Goal: Task Accomplishment & Management: Manage account settings

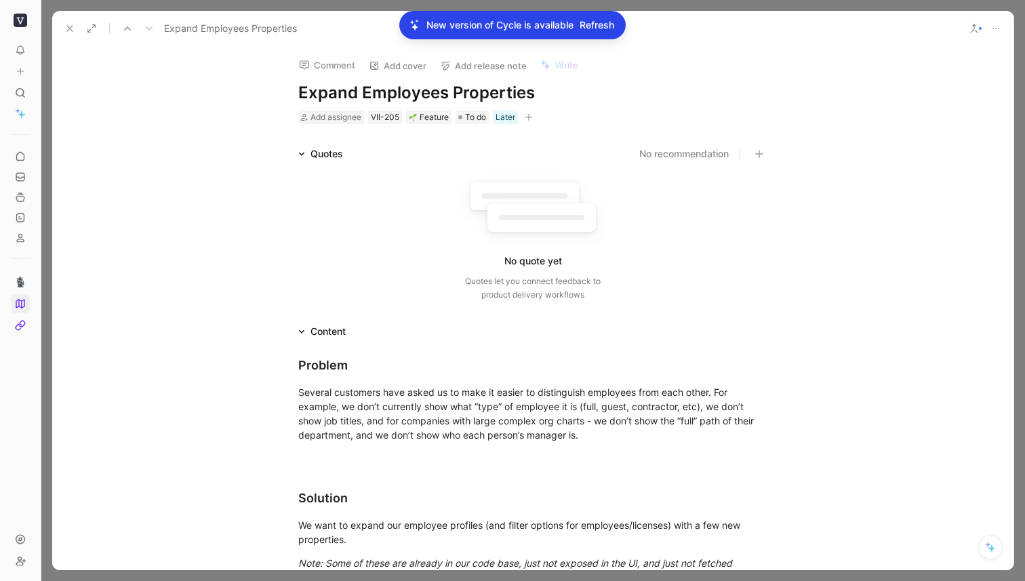
scroll to position [577, 0]
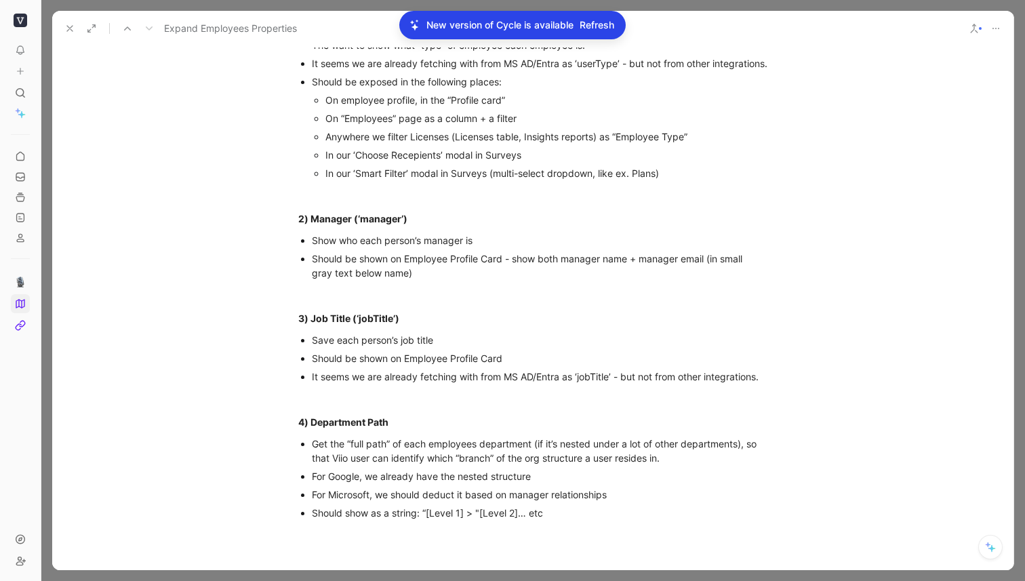
click at [603, 24] on span "Refresh" at bounding box center [597, 25] width 35 height 16
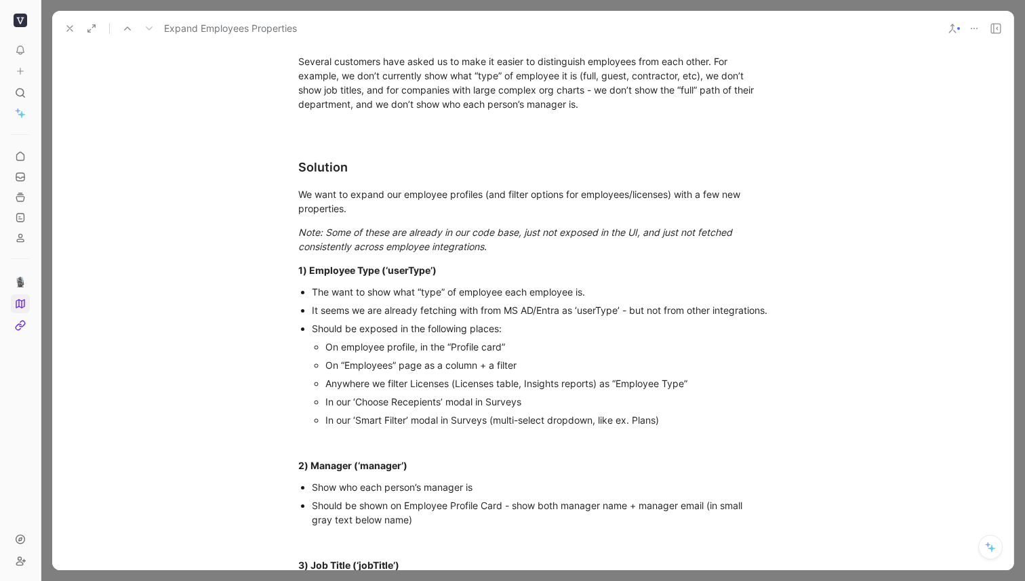
scroll to position [332, 0]
click at [70, 31] on icon at bounding box center [69, 28] width 11 height 11
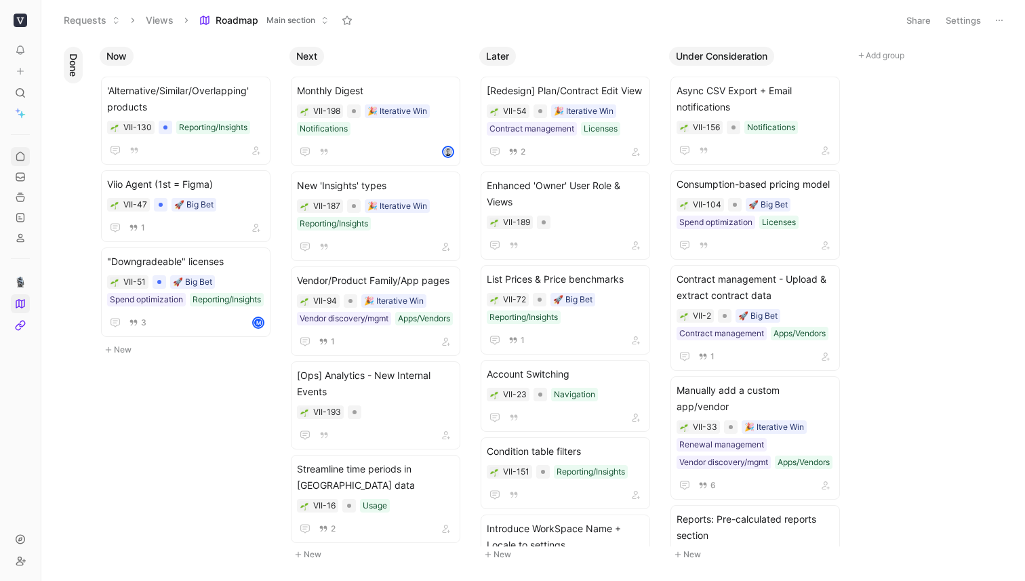
click at [21, 153] on use at bounding box center [19, 156] width 7 height 8
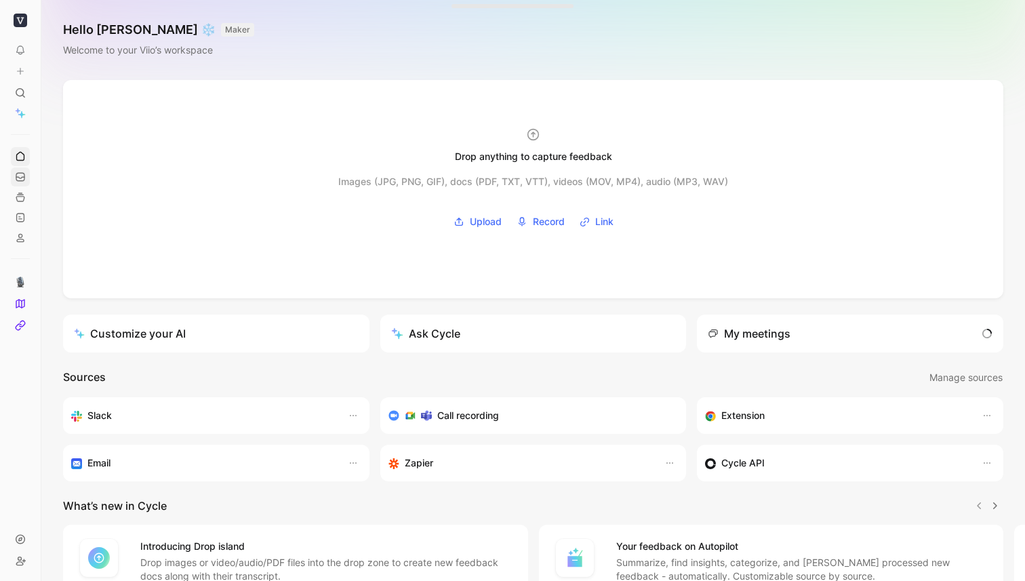
click at [26, 176] on link at bounding box center [20, 176] width 19 height 19
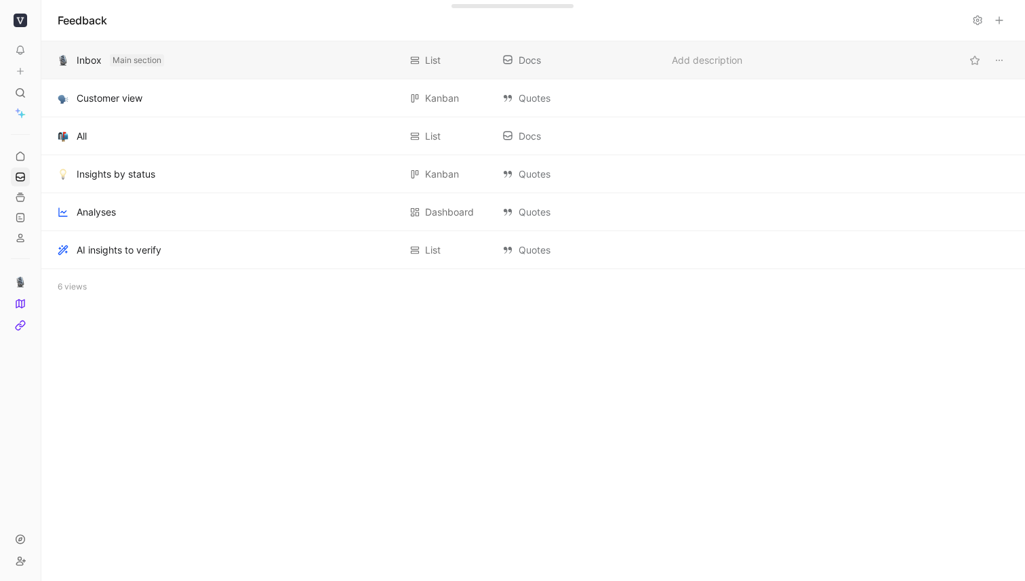
click at [131, 66] on span "Main section" at bounding box center [137, 61] width 49 height 14
click at [129, 65] on button "Add to main section" at bounding box center [150, 60] width 80 height 12
click at [70, 62] on button "button" at bounding box center [63, 60] width 16 height 16
click at [92, 61] on div "Inbox" at bounding box center [89, 60] width 25 height 16
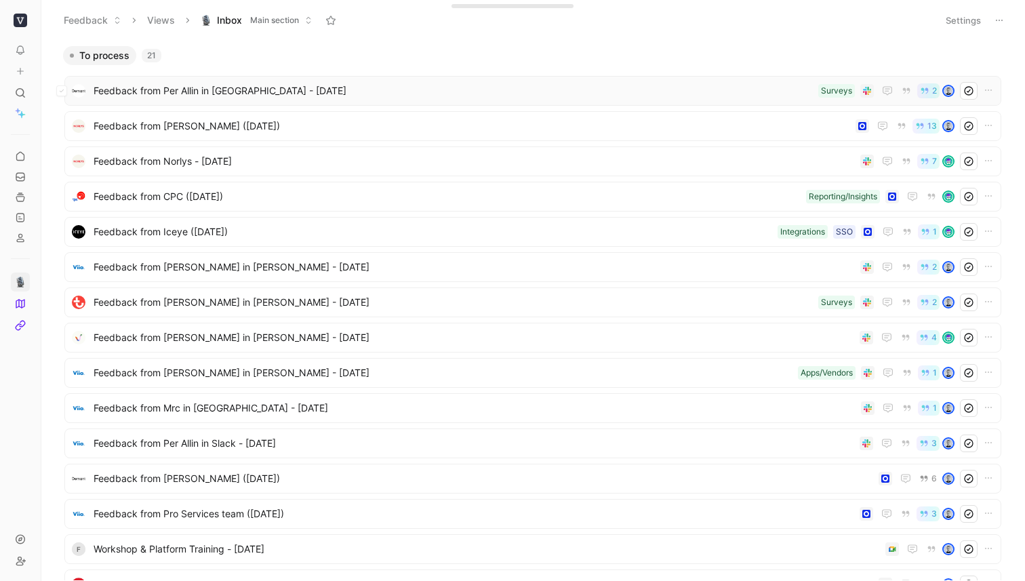
click at [186, 85] on span "Feedback from Per Allin in [GEOGRAPHIC_DATA] - [DATE]" at bounding box center [453, 91] width 719 height 16
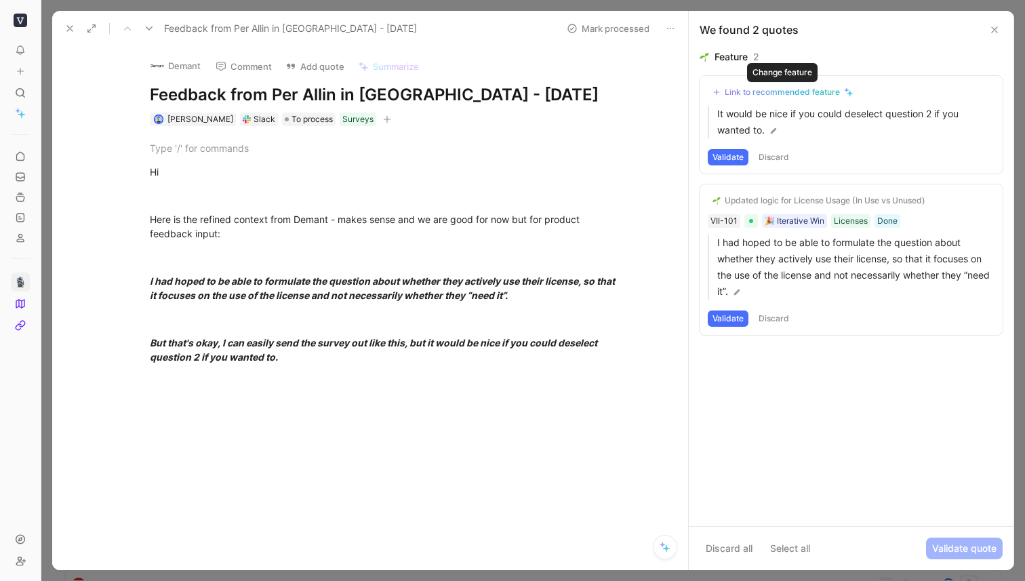
click at [805, 90] on div "Link to recommended feature" at bounding box center [782, 92] width 115 height 11
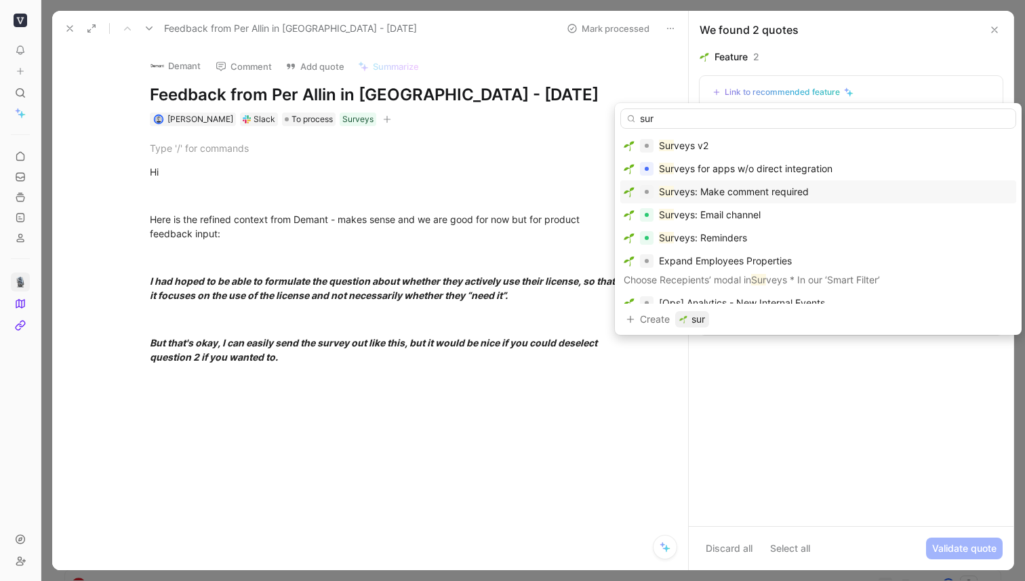
type input "sur"
click at [817, 188] on div "Sur veys: Make comment required" at bounding box center [818, 192] width 389 height 16
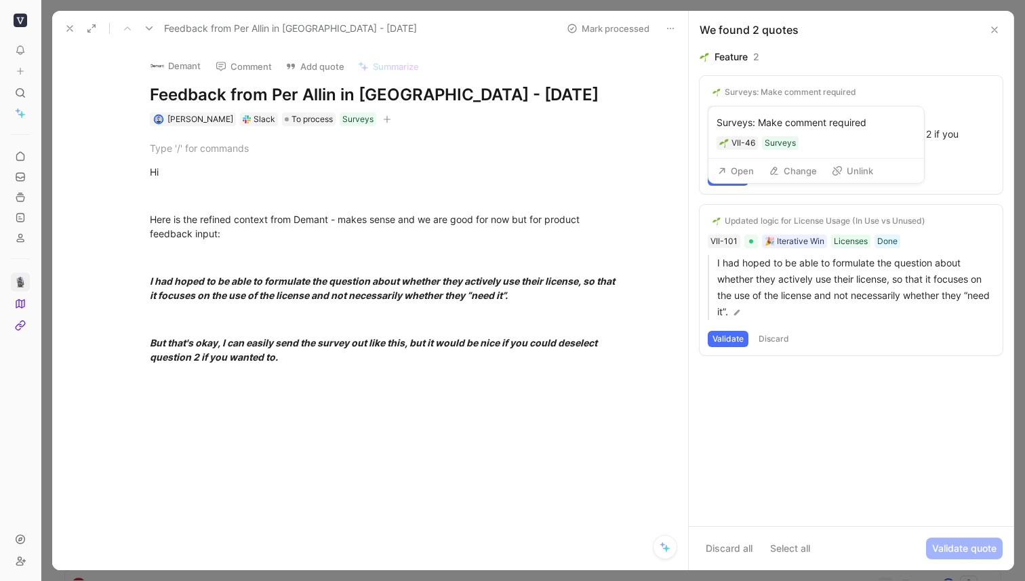
click at [744, 169] on button "Open" at bounding box center [735, 170] width 49 height 19
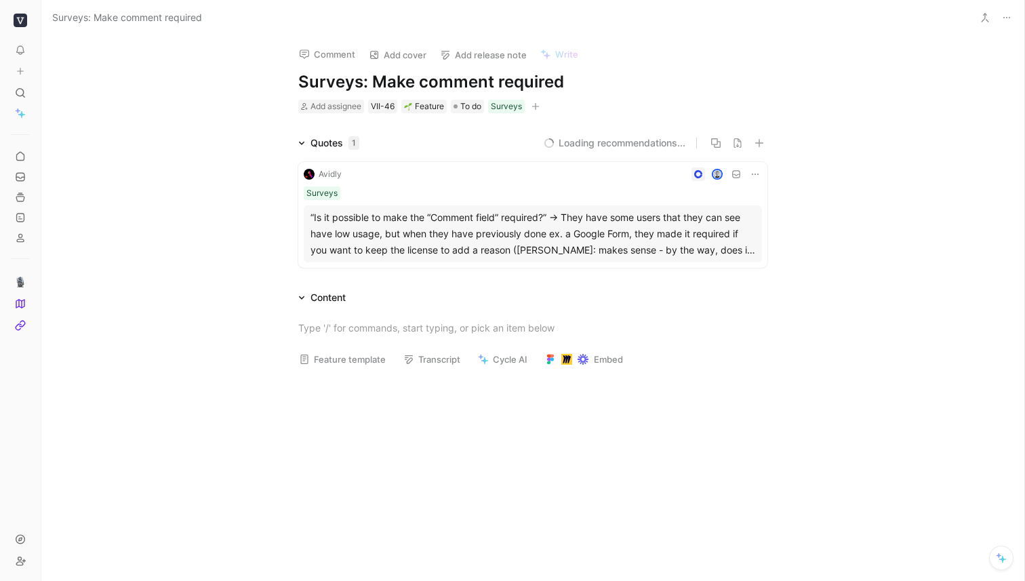
click at [516, 76] on h1 "Surveys: Make comment required" at bounding box center [532, 82] width 469 height 22
click at [521, 77] on h1 "Surveys: Make comment required" at bounding box center [532, 82] width 469 height 22
click at [573, 78] on h1 "Surveys: Make comment required" at bounding box center [532, 82] width 469 height 22
click at [525, 85] on h1 "Surveys: Make comment required" at bounding box center [532, 82] width 469 height 22
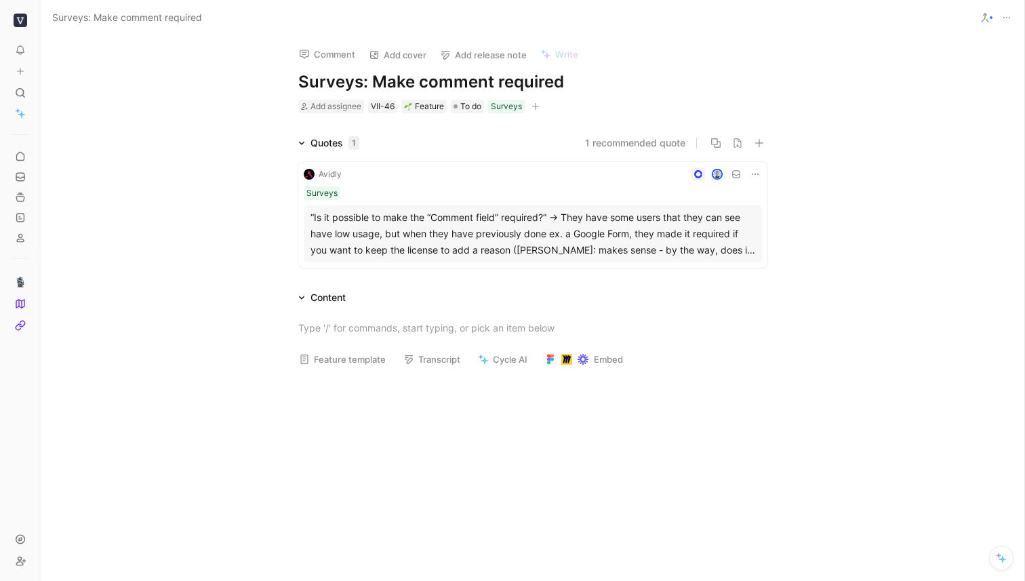
click at [525, 85] on h1 "Surveys: Make comment required" at bounding box center [532, 82] width 469 height 22
click at [234, 399] on div at bounding box center [532, 465] width 983 height 174
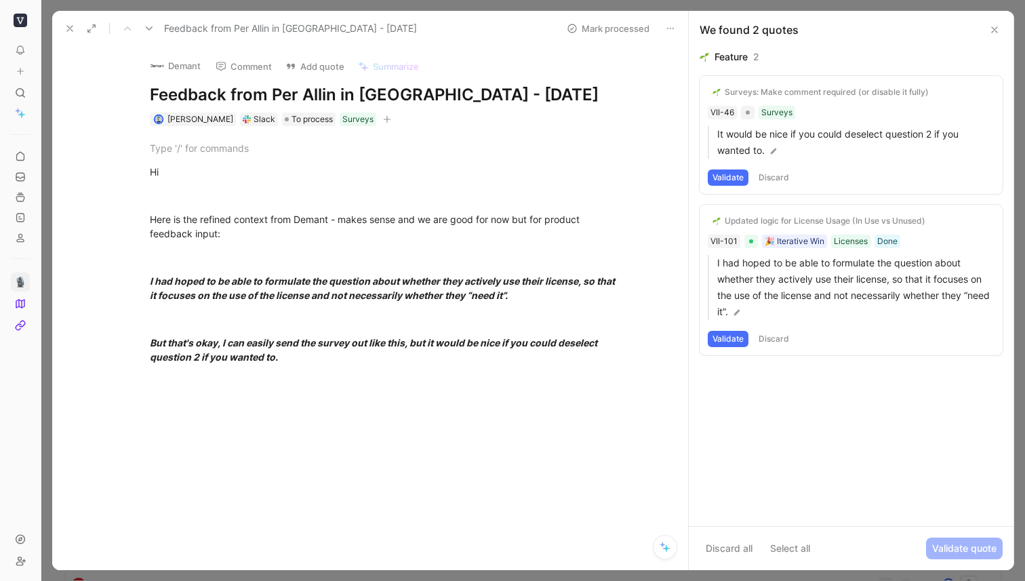
click at [731, 181] on button "Validate" at bounding box center [728, 177] width 41 height 16
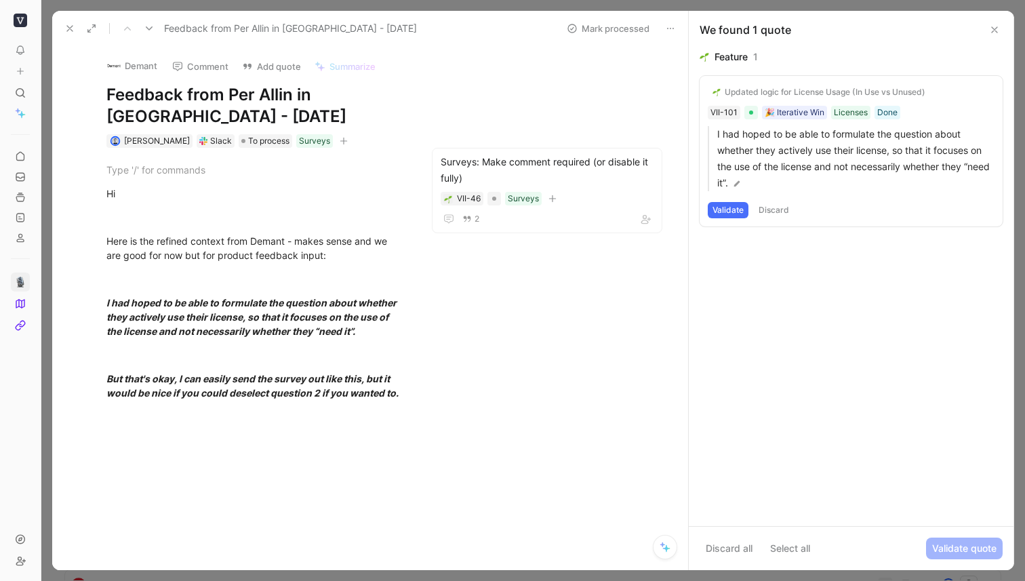
click at [783, 92] on div "Updated logic for License Usage (In Use vs Unused)" at bounding box center [825, 92] width 201 height 11
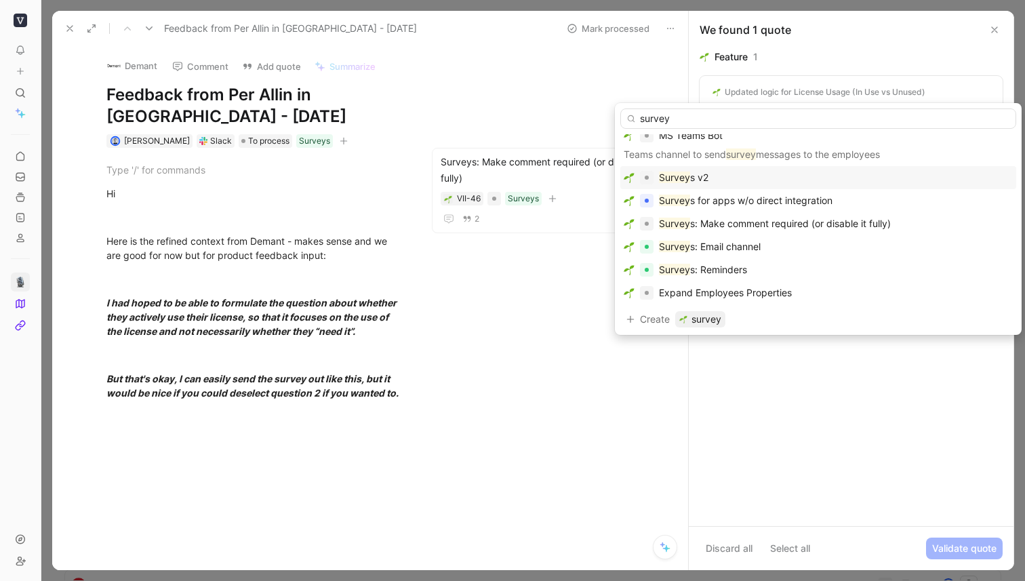
scroll to position [53, 0]
type input "survey"
click at [693, 176] on span "s v2" at bounding box center [699, 177] width 18 height 12
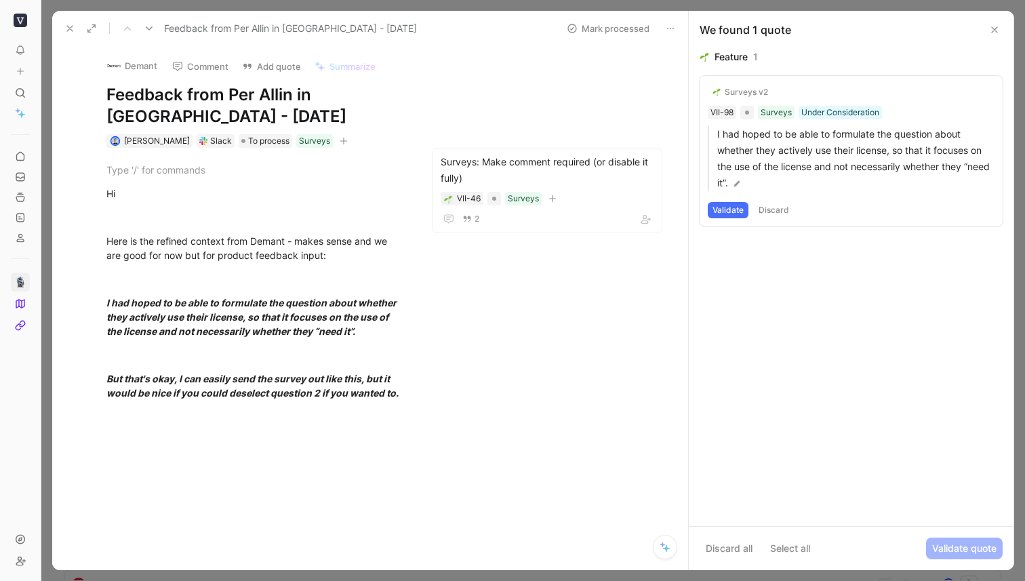
click at [725, 206] on button "Validate" at bounding box center [728, 210] width 41 height 16
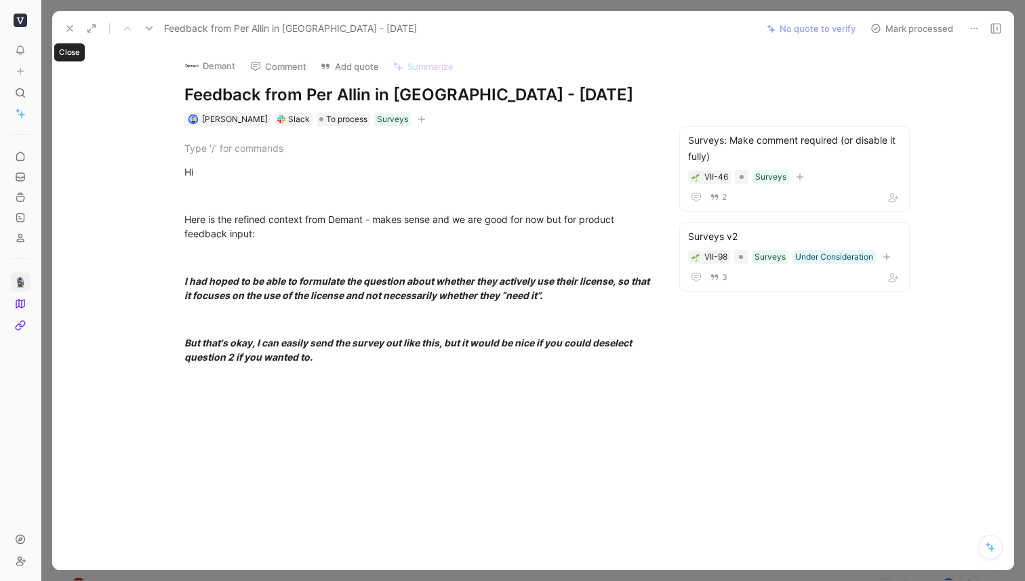
click at [73, 26] on icon at bounding box center [69, 28] width 11 height 11
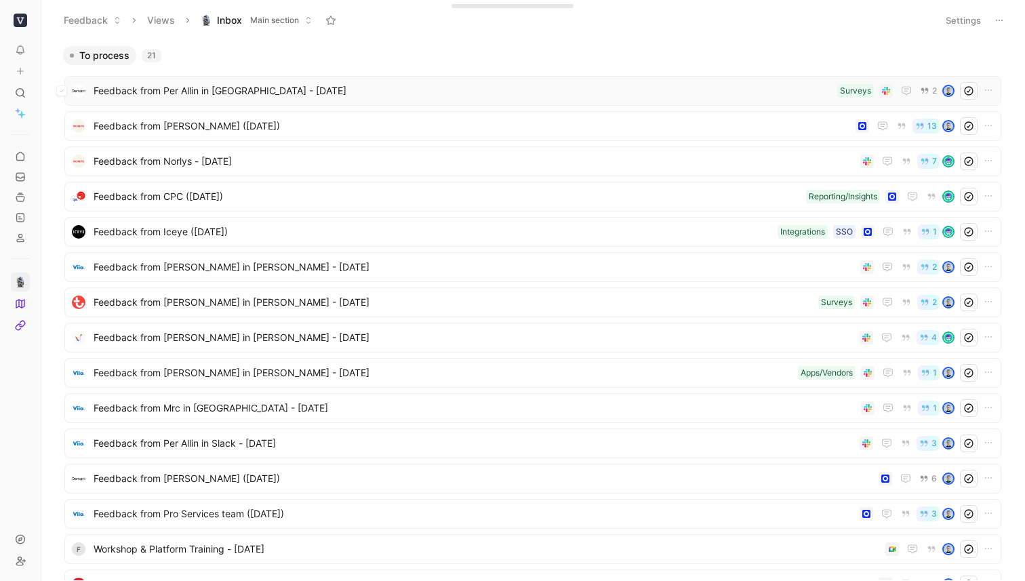
click at [344, 98] on span "Feedback from Per Allin in [GEOGRAPHIC_DATA] - [DATE]" at bounding box center [463, 91] width 738 height 16
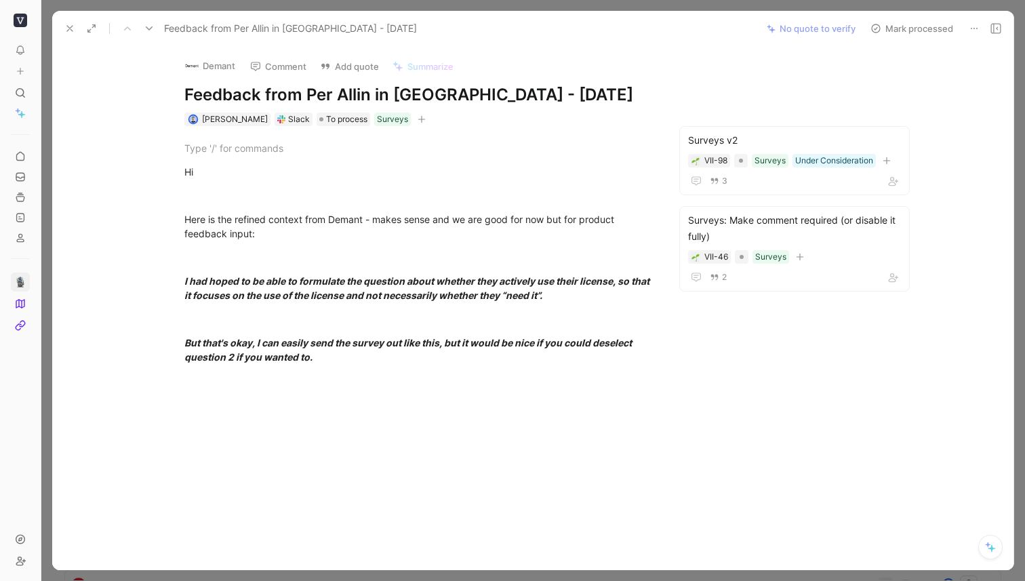
click at [934, 34] on button "Mark processed" at bounding box center [911, 28] width 95 height 19
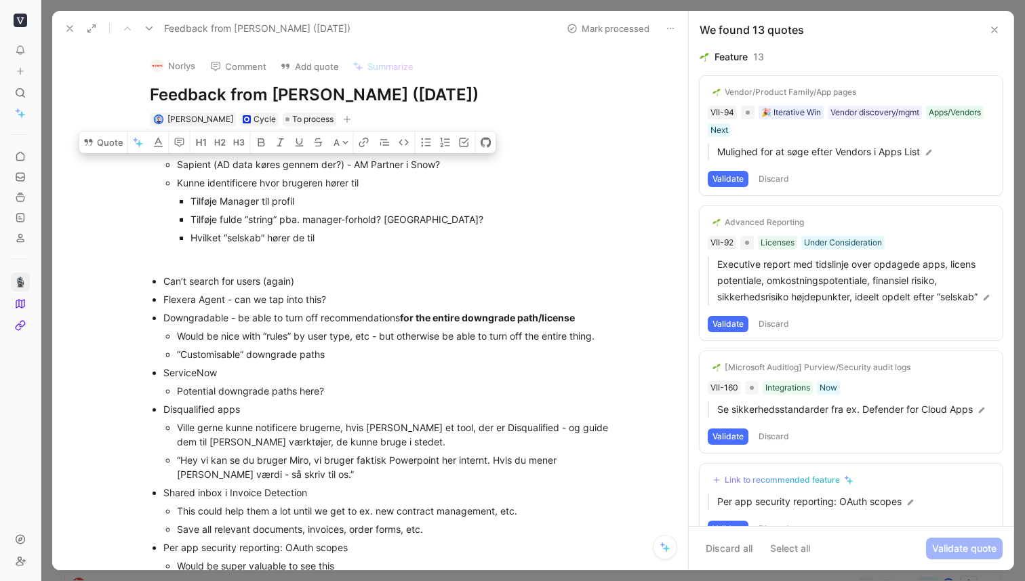
drag, startPoint x: 341, startPoint y: 163, endPoint x: 233, endPoint y: 161, distance: 107.8
click at [233, 161] on div "Sapient (AD data køres gennem der?) - AM Partner i Snow?" at bounding box center [398, 164] width 442 height 14
drag, startPoint x: 380, startPoint y: 184, endPoint x: 165, endPoint y: 178, distance: 214.3
click at [165, 178] on ul "Sapient (AD data is run through them) - AM Partner i Snow? Kunne identificere h…" at bounding box center [390, 201] width 455 height 92
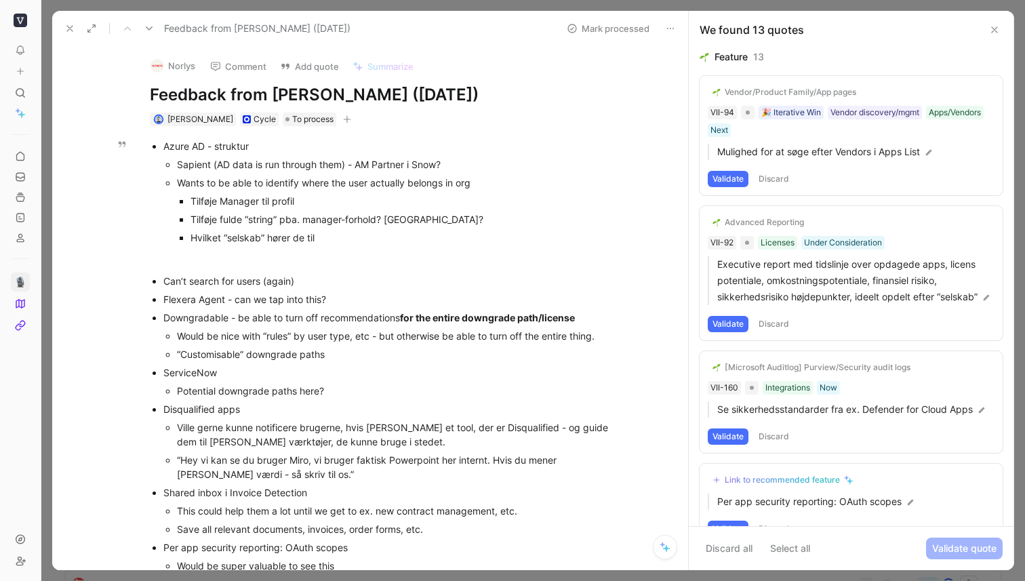
drag, startPoint x: 336, startPoint y: 196, endPoint x: 201, endPoint y: 201, distance: 135.6
click at [201, 201] on div "Tilføje Manager til profil" at bounding box center [404, 201] width 428 height 14
click at [213, 203] on div "Add Manager til profil" at bounding box center [404, 201] width 428 height 14
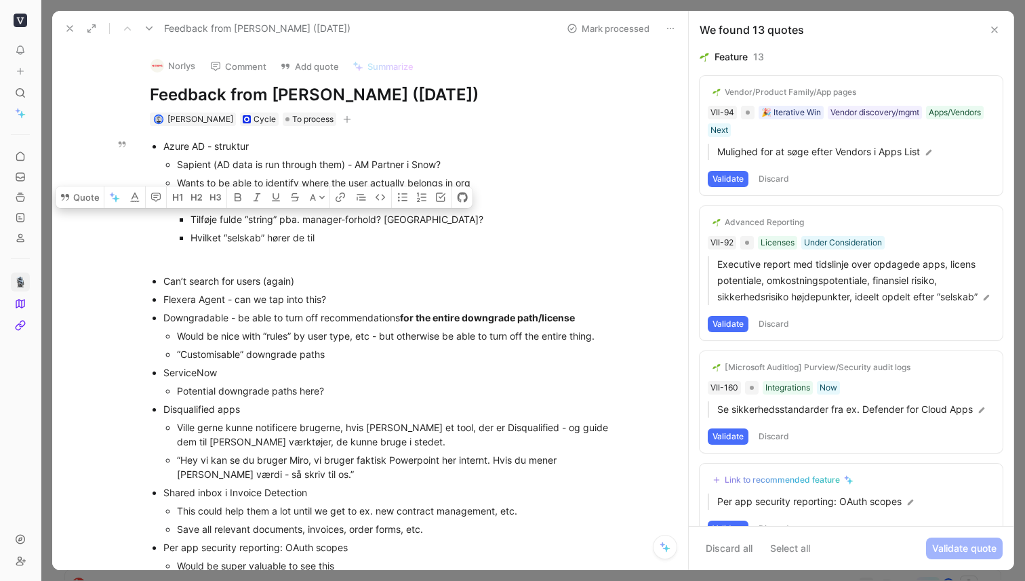
drag, startPoint x: 245, startPoint y: 219, endPoint x: 190, endPoint y: 218, distance: 55.6
click at [190, 218] on ul "Add ‘Manager’ to employee profil Tilføje fulde “string” pba. manager-forhold? […" at bounding box center [398, 219] width 442 height 55
drag, startPoint x: 418, startPoint y: 223, endPoint x: 261, endPoint y: 218, distance: 156.6
click at [261, 218] on div "Add full “string” pba. manager-forhold? [GEOGRAPHIC_DATA]?" at bounding box center [404, 219] width 428 height 14
drag, startPoint x: 348, startPoint y: 245, endPoint x: 186, endPoint y: 241, distance: 161.4
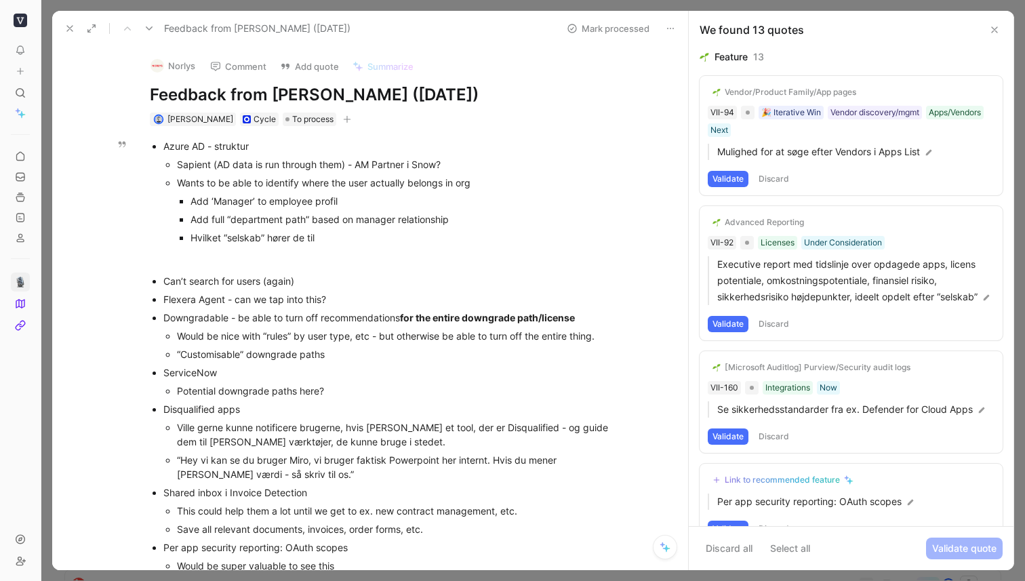
click at [186, 241] on ul "Add ‘Manager’ to employee profil Add full “department path” based on manager re…" at bounding box center [398, 219] width 442 height 55
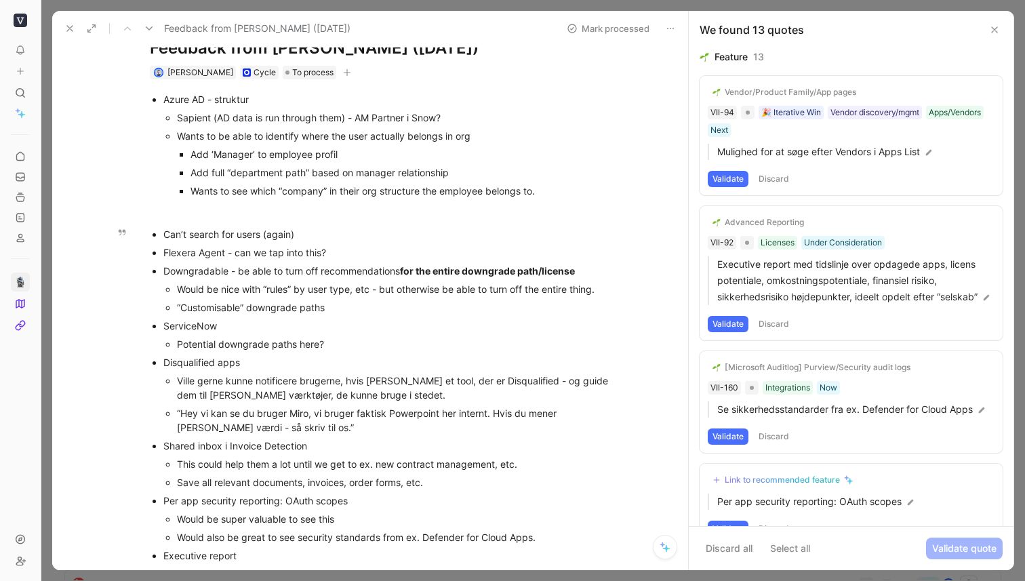
click at [315, 238] on div "Can’t search for users (again)" at bounding box center [390, 234] width 455 height 14
click at [245, 213] on div at bounding box center [384, 212] width 469 height 14
drag, startPoint x: 335, startPoint y: 237, endPoint x: 145, endPoint y: 237, distance: 189.8
click at [145, 237] on ul "Can’t search for users (again) Flexera Agent - can we tap into this? Downgradab…" at bounding box center [384, 484] width 521 height 519
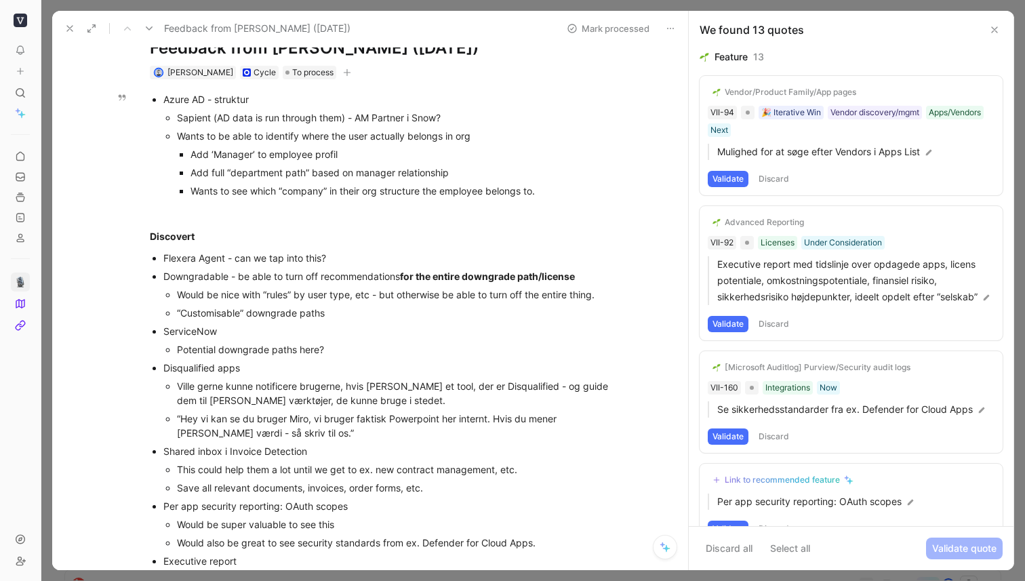
click at [272, 100] on div "Azure AD - struktur" at bounding box center [390, 99] width 455 height 14
click at [222, 98] on div "Azure AD - struktur" at bounding box center [390, 99] width 455 height 14
drag, startPoint x: 309, startPoint y: 101, endPoint x: 141, endPoint y: 106, distance: 168.2
click at [141, 106] on ul "Azure AD - Org structure Sapient (AD data is run through them) - AM Partner i S…" at bounding box center [384, 145] width 521 height 110
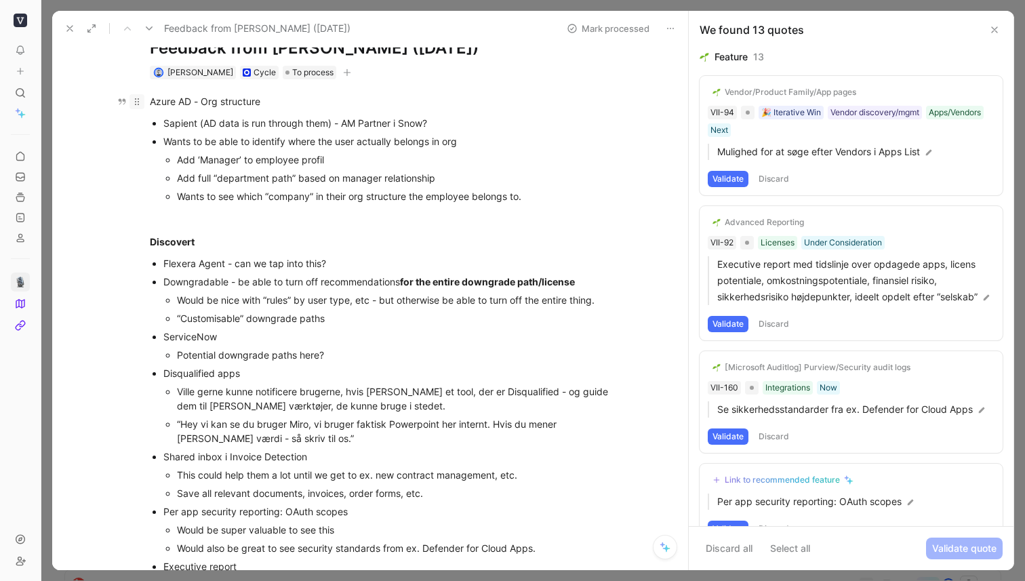
drag, startPoint x: 278, startPoint y: 96, endPoint x: 138, endPoint y: 106, distance: 140.7
click at [138, 106] on p "Azure AD - Org structure" at bounding box center [384, 101] width 521 height 22
click at [315, 226] on p at bounding box center [384, 218] width 521 height 22
click at [218, 241] on div "Discovert" at bounding box center [384, 242] width 469 height 14
click at [357, 267] on div "Flexera Agent - can we tap into this?" at bounding box center [390, 263] width 455 height 14
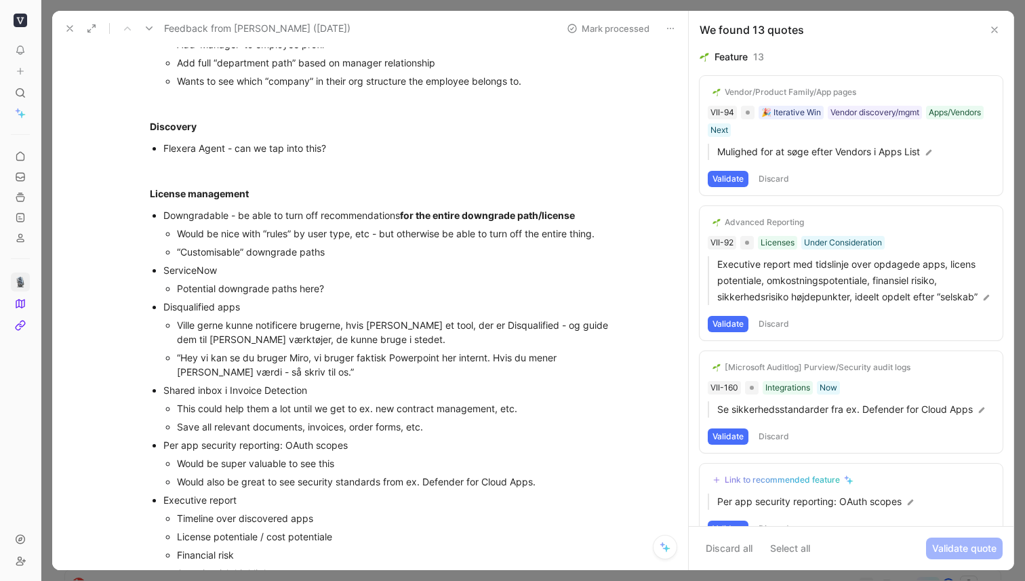
scroll to position [163, 0]
click at [361, 336] on div "Ville gerne kunne notificere brugerne, hvis [PERSON_NAME] et tool, der er Disqu…" at bounding box center [398, 331] width 442 height 28
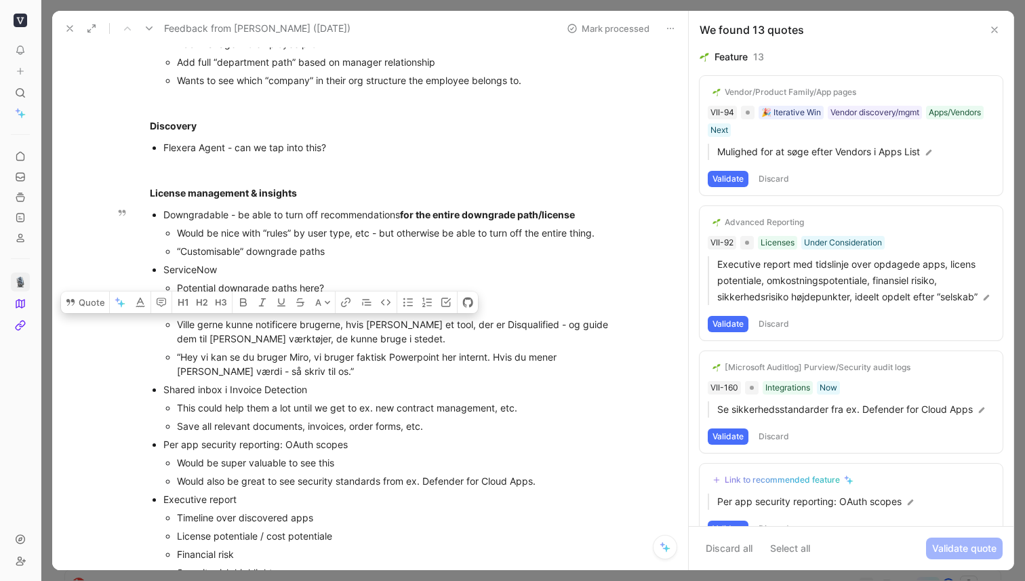
drag, startPoint x: 373, startPoint y: 339, endPoint x: 176, endPoint y: 325, distance: 197.8
click at [177, 327] on div "Ville gerne kunne notificere brugerne, hvis [PERSON_NAME] et tool, der er Disqu…" at bounding box center [398, 331] width 442 height 28
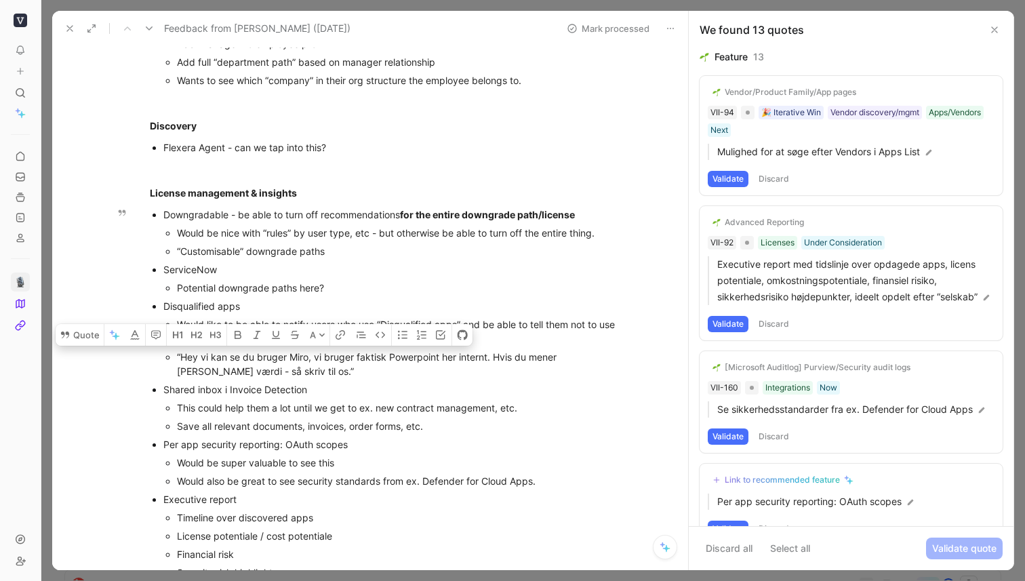
drag, startPoint x: 306, startPoint y: 373, endPoint x: 175, endPoint y: 360, distance: 131.5
click at [175, 360] on ul "Would like to be able to notify users who use “Disqualified apps” and be able t…" at bounding box center [390, 347] width 455 height 65
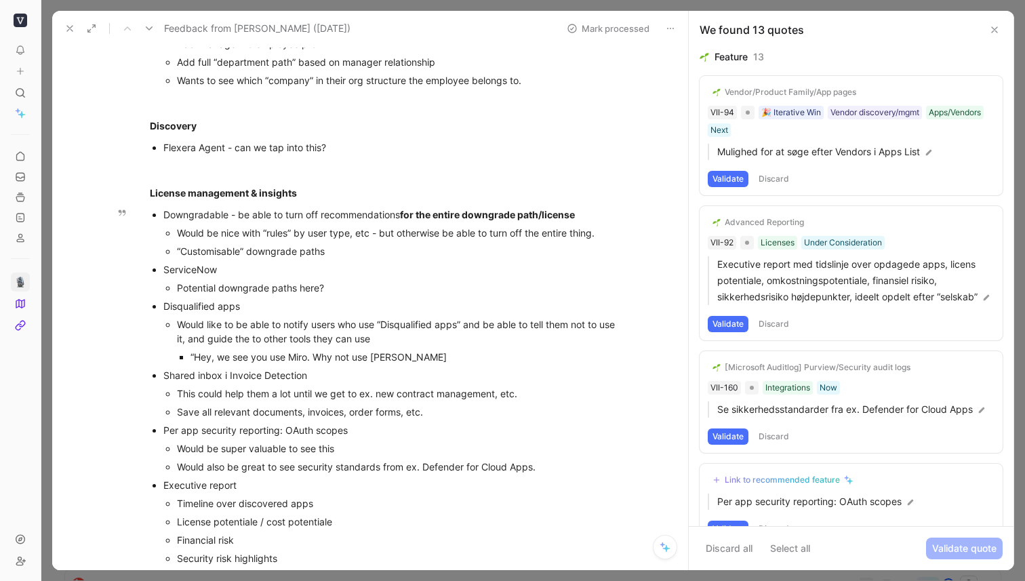
click at [266, 357] on div "“Hey, we see you use Miro. Why not use [PERSON_NAME]" at bounding box center [404, 357] width 428 height 14
click at [293, 357] on div "“Hey, we see you’re use Miro. Why not use [PERSON_NAME]" at bounding box center [404, 357] width 428 height 14
click at [318, 357] on div "“Hey, we see you’re using Miro. Why not use [PERSON_NAME]" at bounding box center [404, 357] width 428 height 14
click at [481, 354] on div "“Hey, we see you’re using Google Docs. Why not use [PERSON_NAME]" at bounding box center [404, 357] width 428 height 14
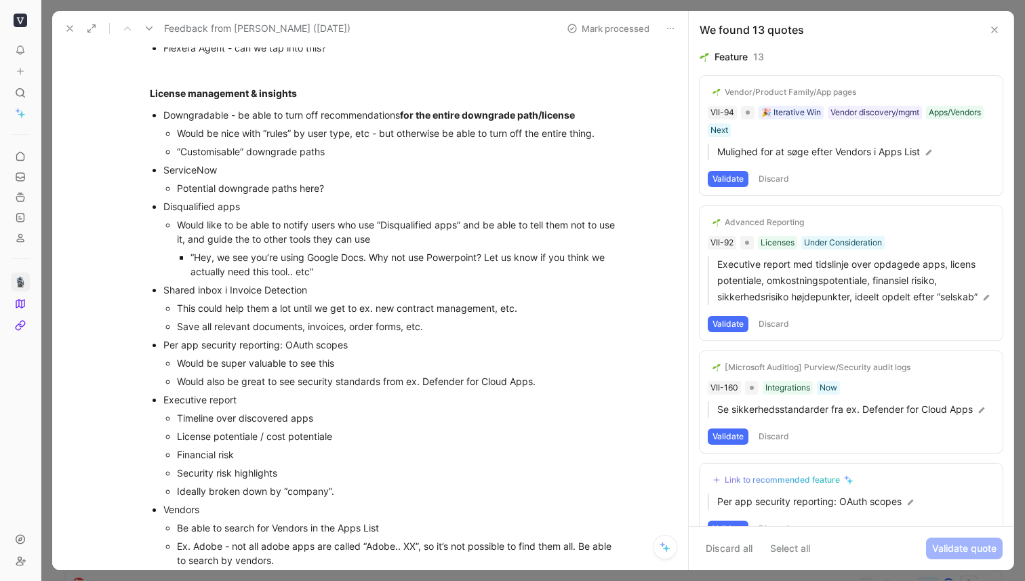
scroll to position [261, 0]
drag, startPoint x: 321, startPoint y: 105, endPoint x: 127, endPoint y: 98, distance: 194.0
click at [127, 98] on div "Quote A Azure AD - Org structure Sapient (AD data is run through them) - AM Par…" at bounding box center [384, 319] width 607 height 909
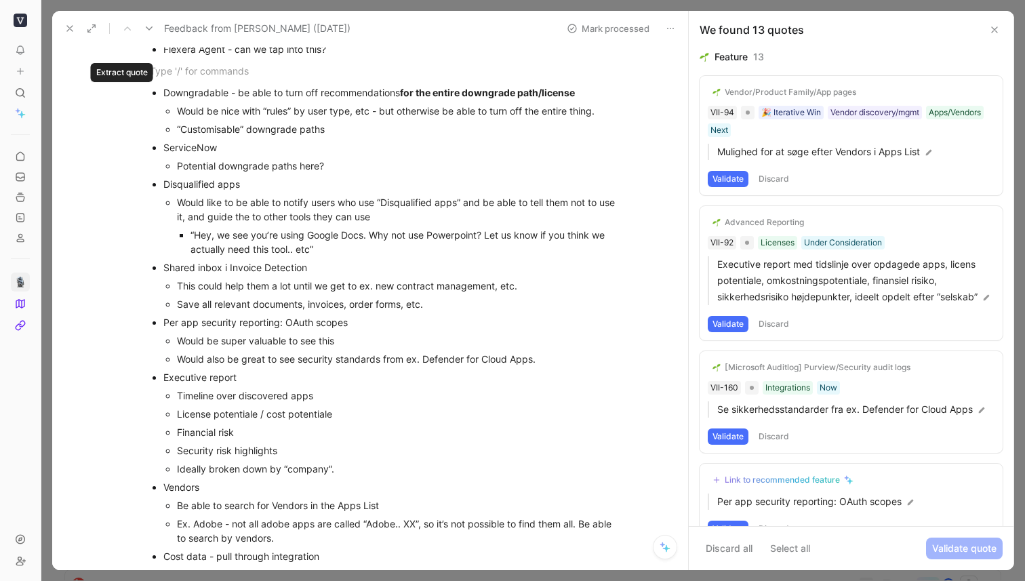
scroll to position [255, 0]
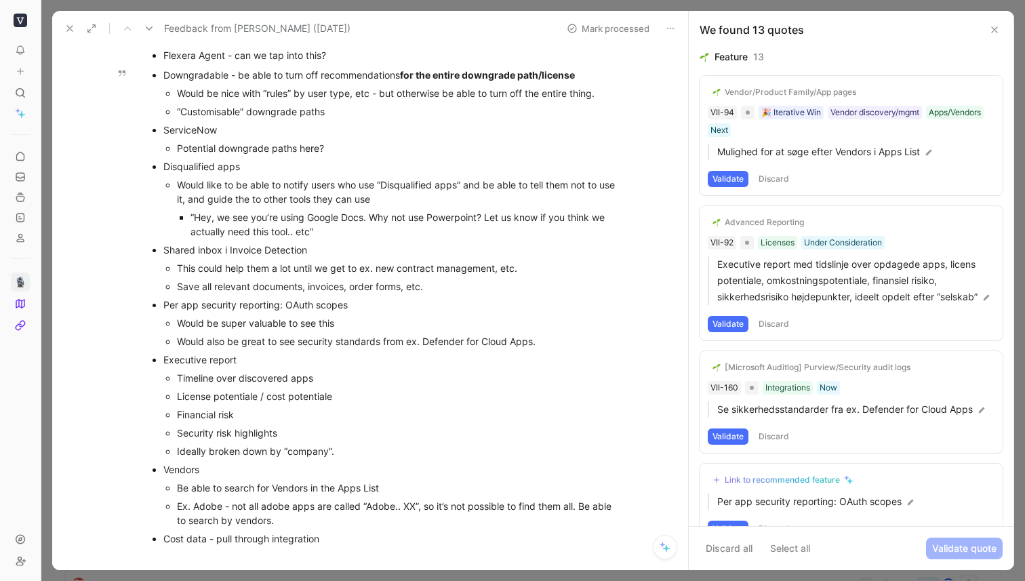
click at [230, 77] on div "Downgradable - be able to turn off recommendations for the entire downgrade pat…" at bounding box center [390, 75] width 455 height 14
click at [319, 58] on div "Flexera Agent - can we tap into this?" at bounding box center [390, 55] width 455 height 14
click at [324, 58] on div "Flexera Agent - can we tap into this?" at bounding box center [390, 55] width 455 height 14
click at [361, 155] on div "Potential downgrade paths here?" at bounding box center [398, 148] width 442 height 14
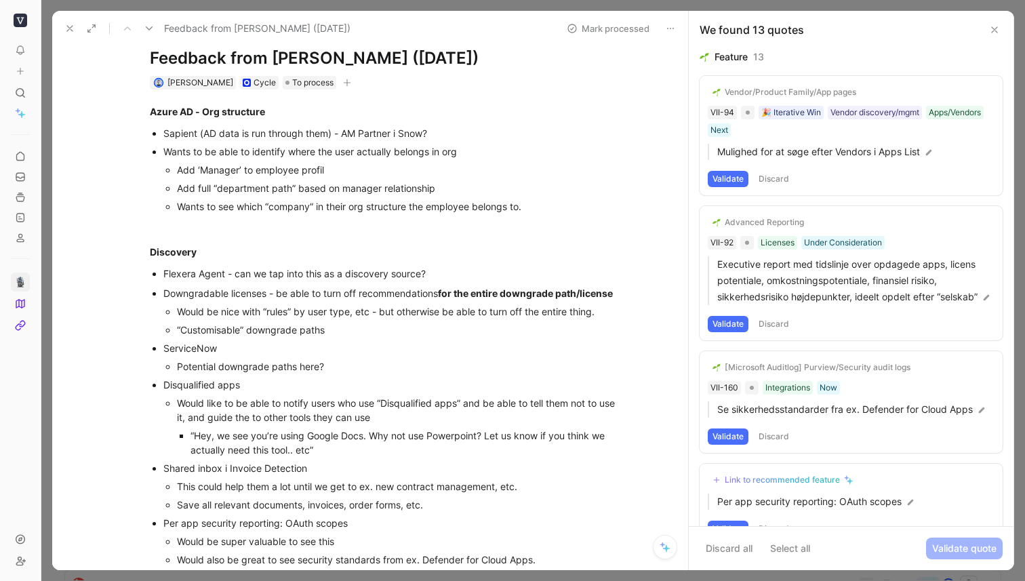
scroll to position [0, 0]
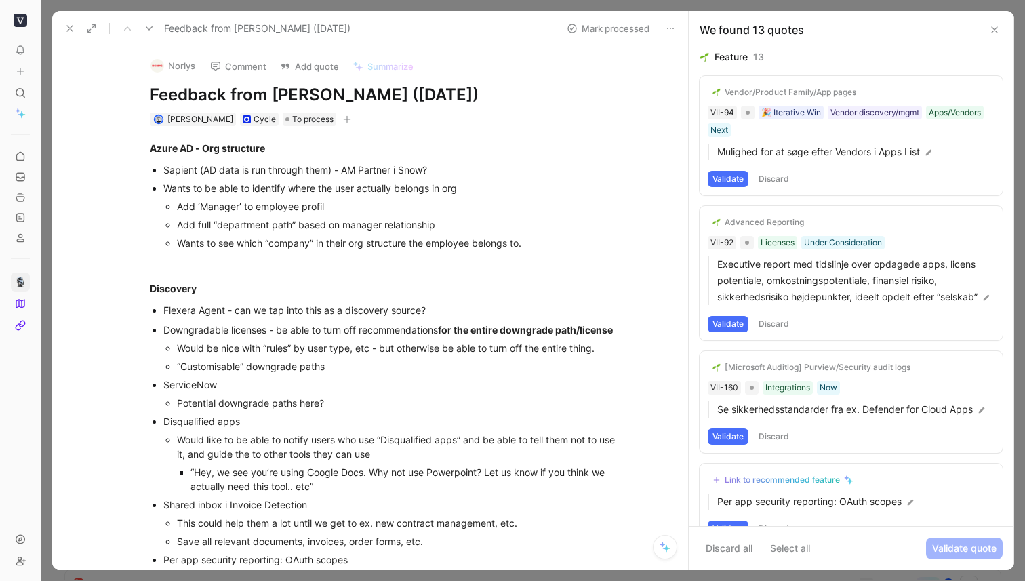
click at [668, 548] on icon at bounding box center [666, 548] width 7 height 7
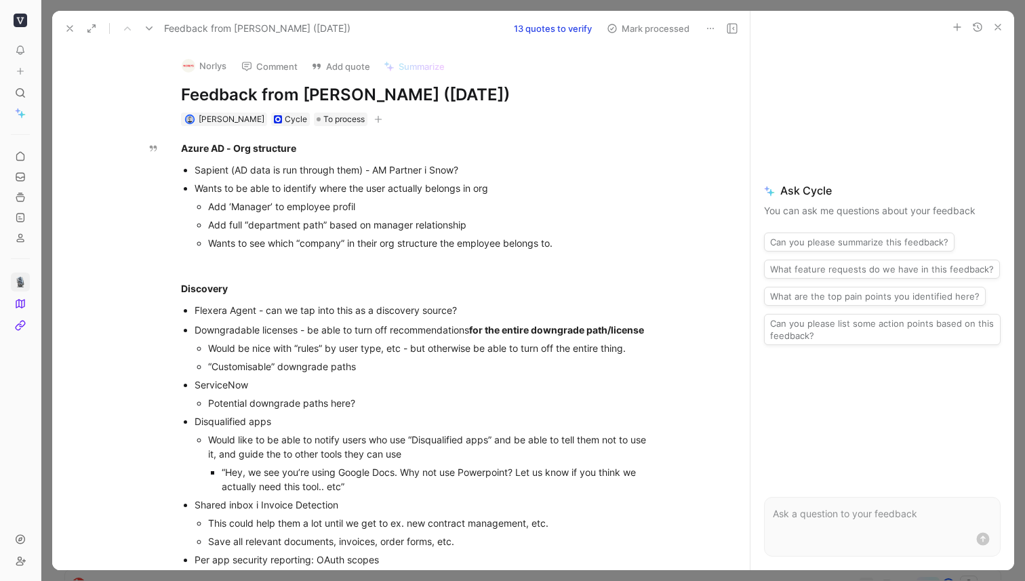
click at [563, 29] on button "13 quotes to verify" at bounding box center [553, 28] width 90 height 19
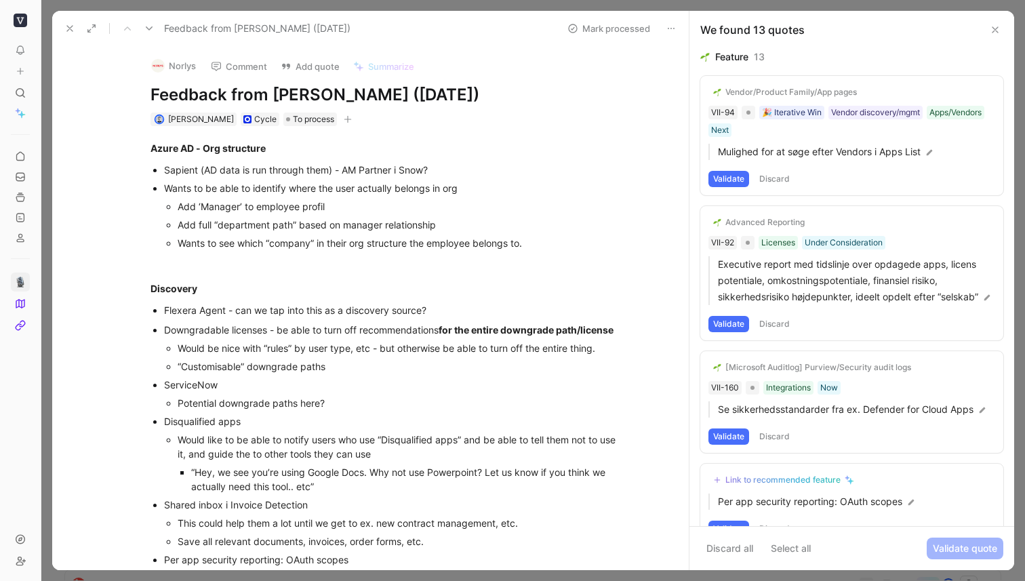
click at [742, 547] on button "Discard all" at bounding box center [729, 548] width 59 height 22
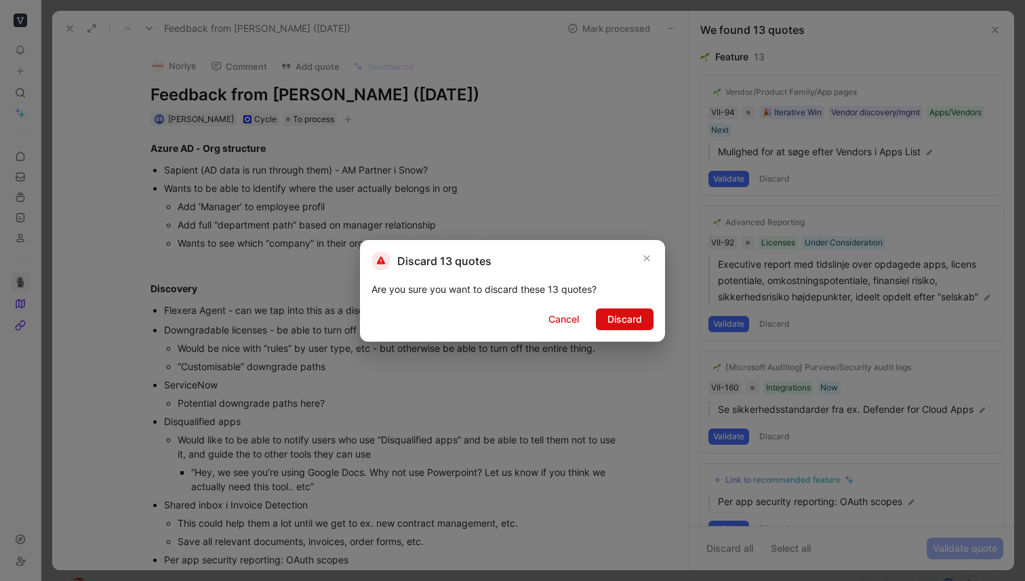
click at [634, 321] on span "Discard" at bounding box center [624, 319] width 35 height 16
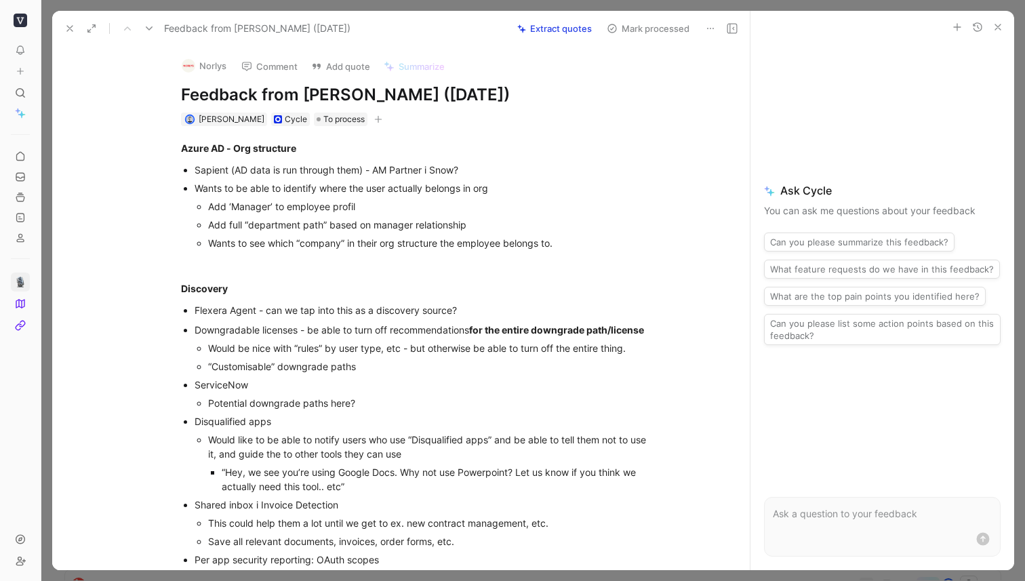
click at [657, 106] on div "Norlys Comment Add quote Summarize Feedback from [PERSON_NAME] ([DATE]) [PERSON…" at bounding box center [415, 86] width 521 height 81
click at [561, 28] on button "Extract quotes" at bounding box center [554, 28] width 87 height 19
click at [73, 28] on icon at bounding box center [69, 28] width 11 height 11
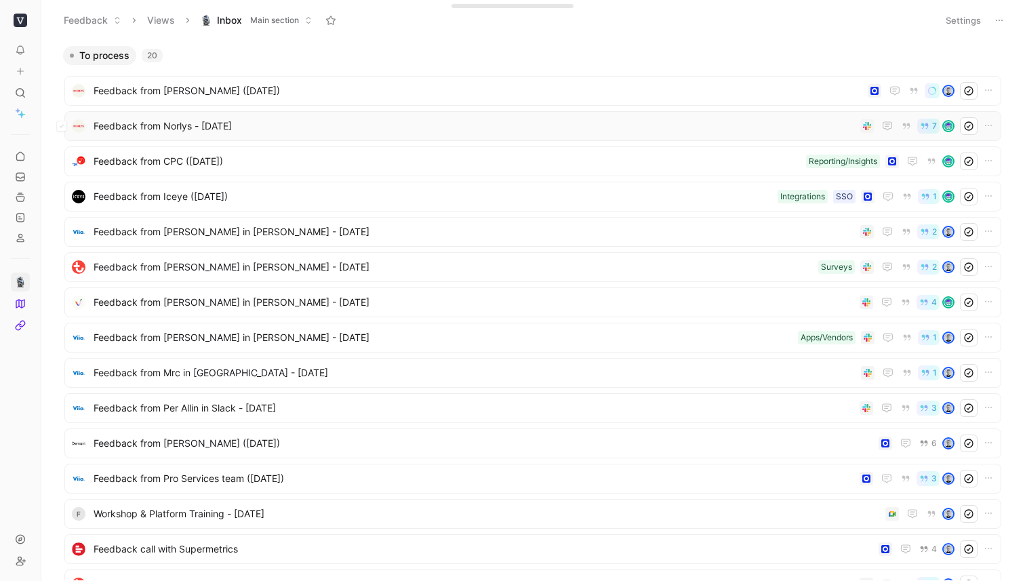
click at [242, 128] on span "Feedback from Norlys - [DATE]" at bounding box center [474, 126] width 761 height 16
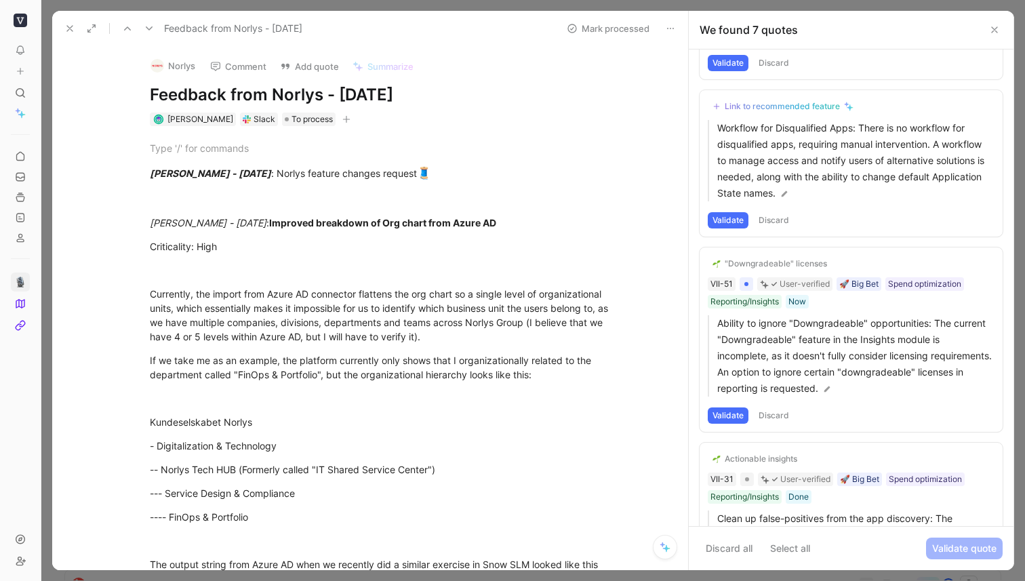
scroll to position [477, 0]
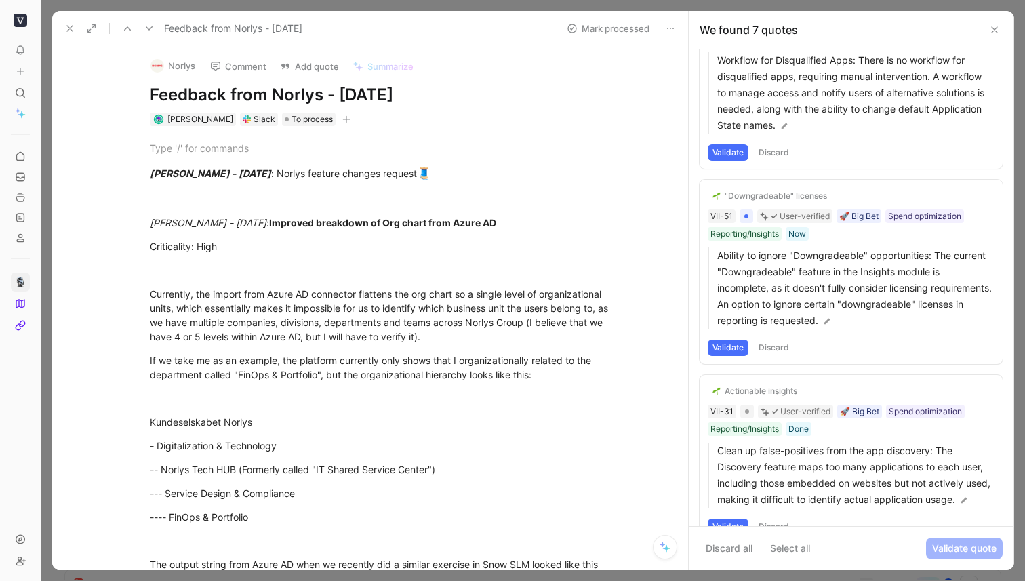
click at [68, 26] on icon at bounding box center [69, 28] width 11 height 11
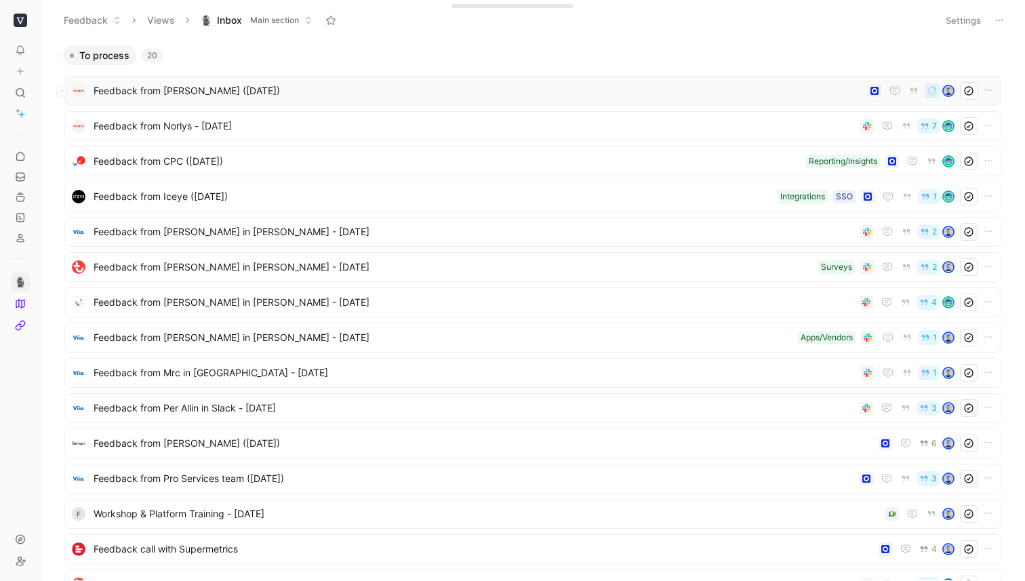
click at [202, 90] on span "Feedback from [PERSON_NAME] ([DATE])" at bounding box center [478, 91] width 769 height 16
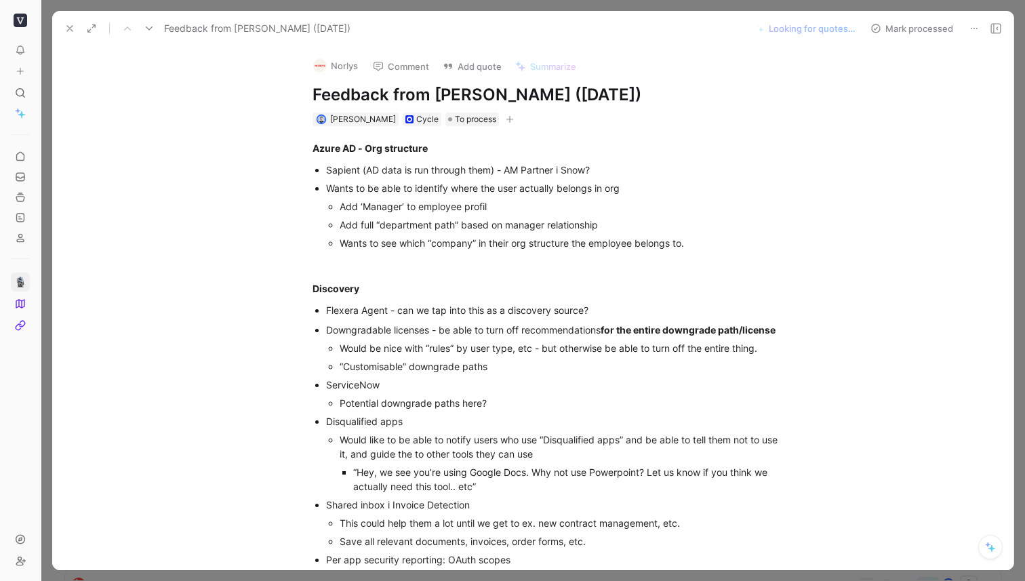
click at [73, 33] on icon at bounding box center [69, 28] width 11 height 11
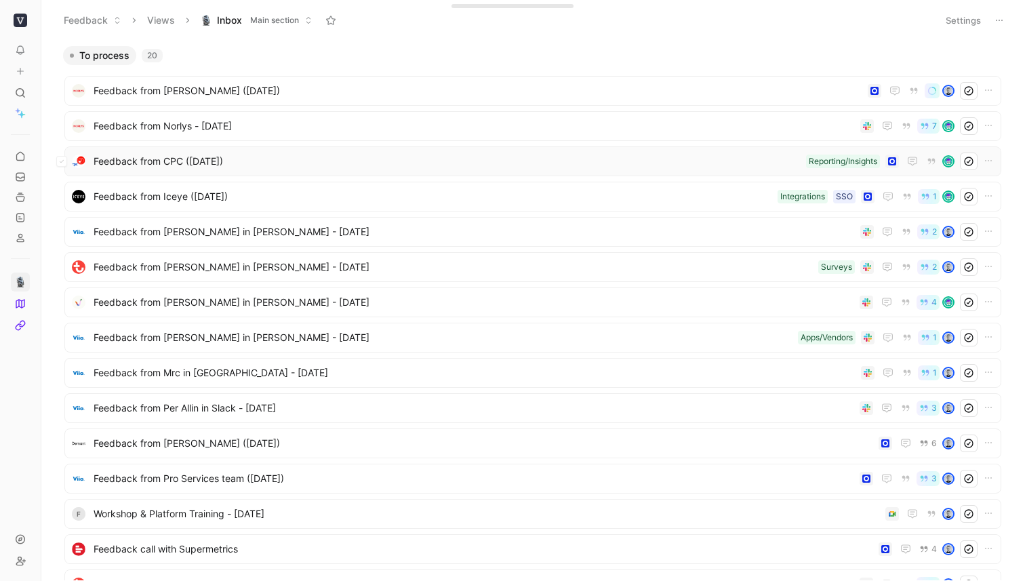
click at [137, 167] on span "Feedback from CPC ([DATE])" at bounding box center [447, 161] width 707 height 16
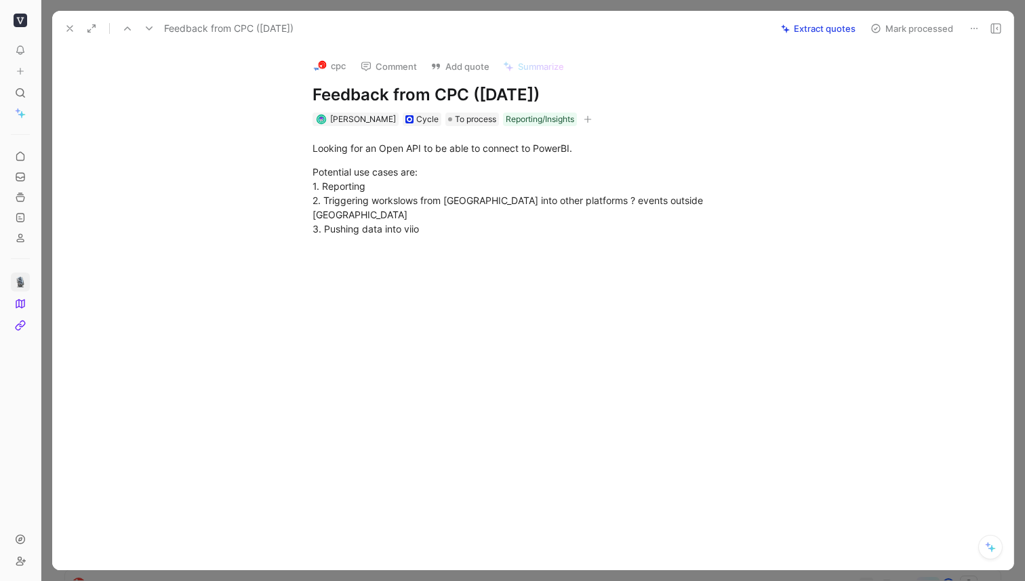
click at [813, 24] on button "Extract quotes" at bounding box center [818, 28] width 87 height 19
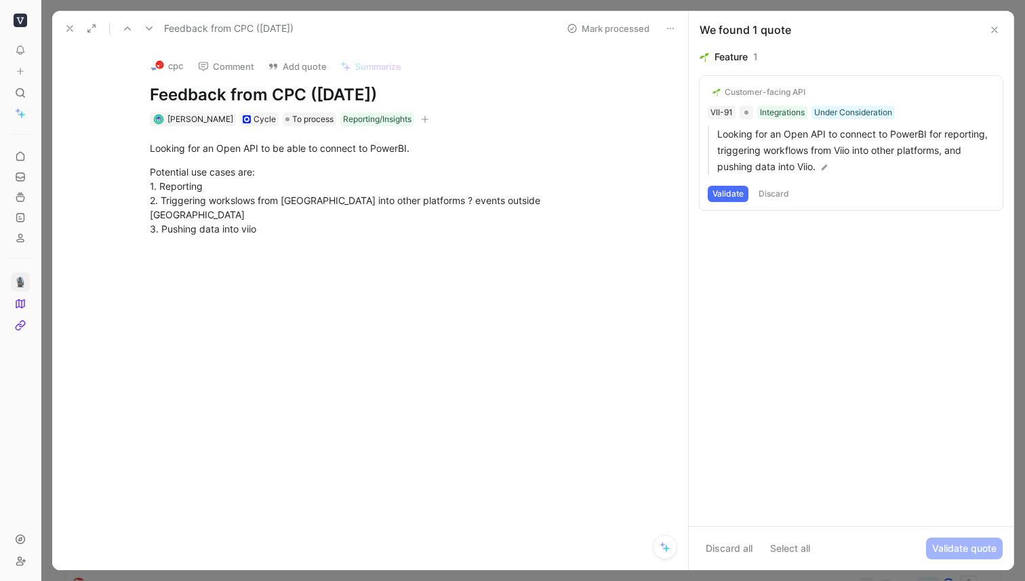
click at [736, 194] on button "Validate" at bounding box center [728, 194] width 41 height 16
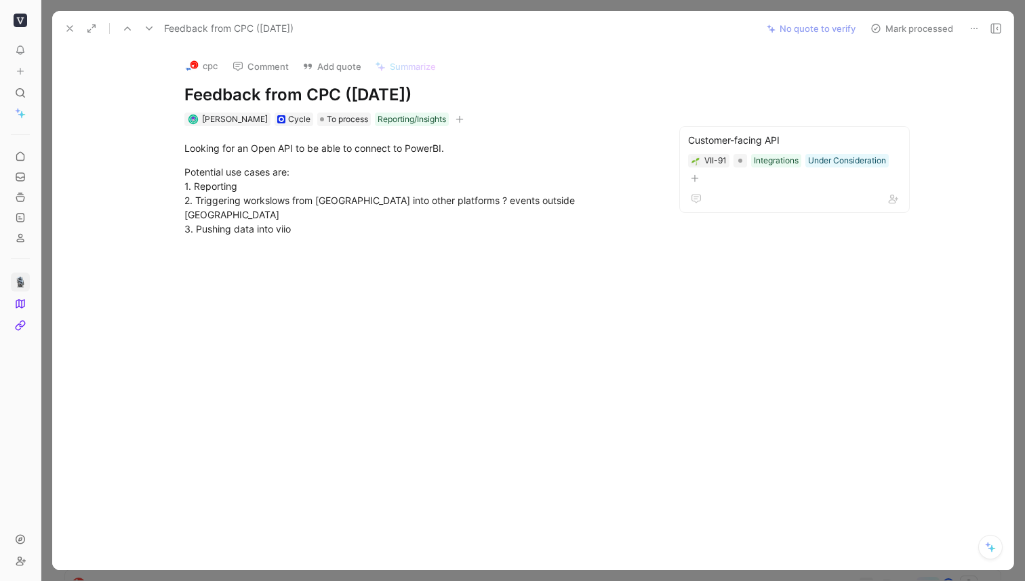
click at [66, 26] on icon at bounding box center [69, 28] width 11 height 11
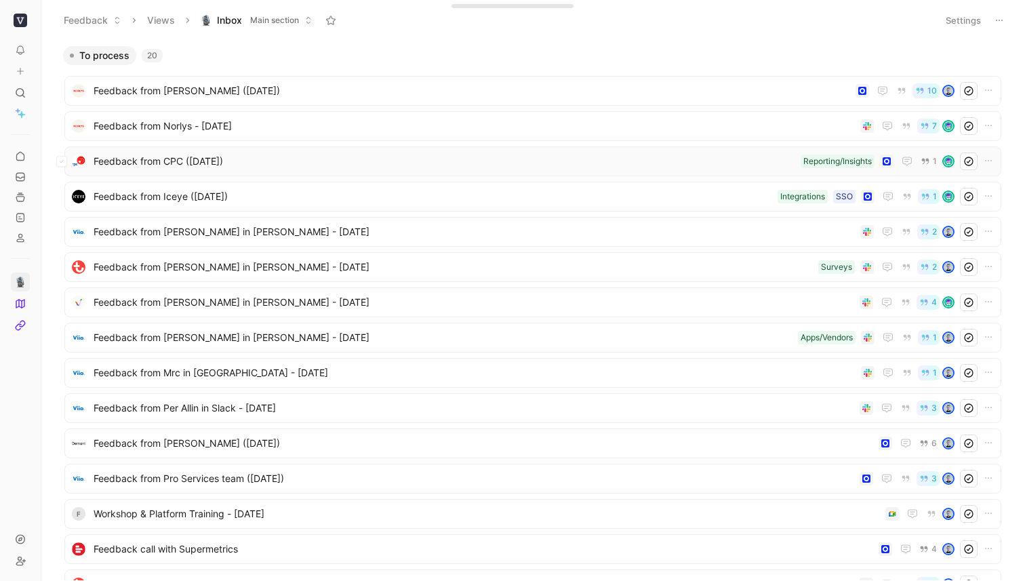
click at [188, 171] on div "Feedback from CPC (Jul 25, 2025) Reporting/Insights 1" at bounding box center [532, 161] width 937 height 30
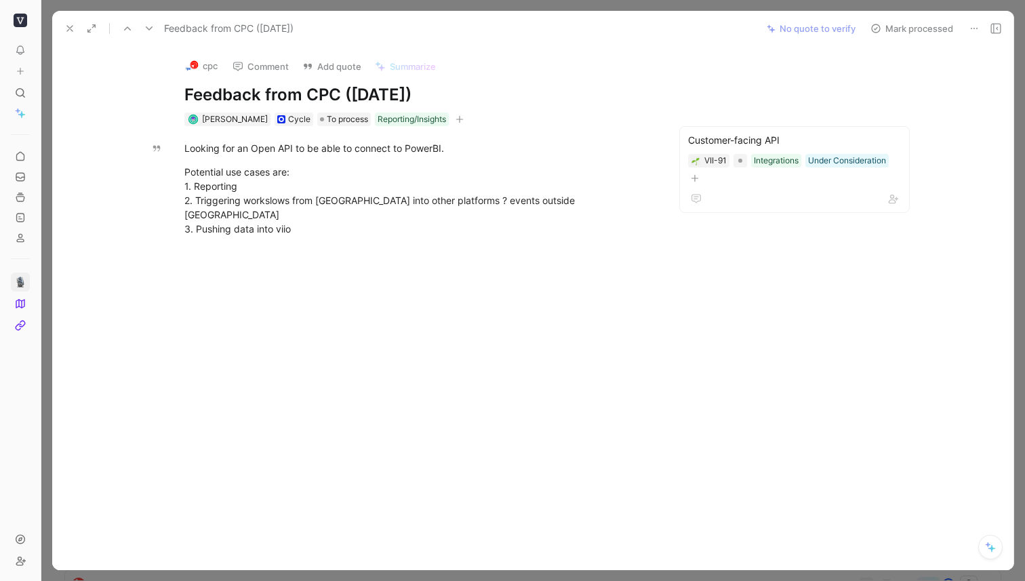
click at [927, 22] on button "Mark processed" at bounding box center [911, 28] width 95 height 19
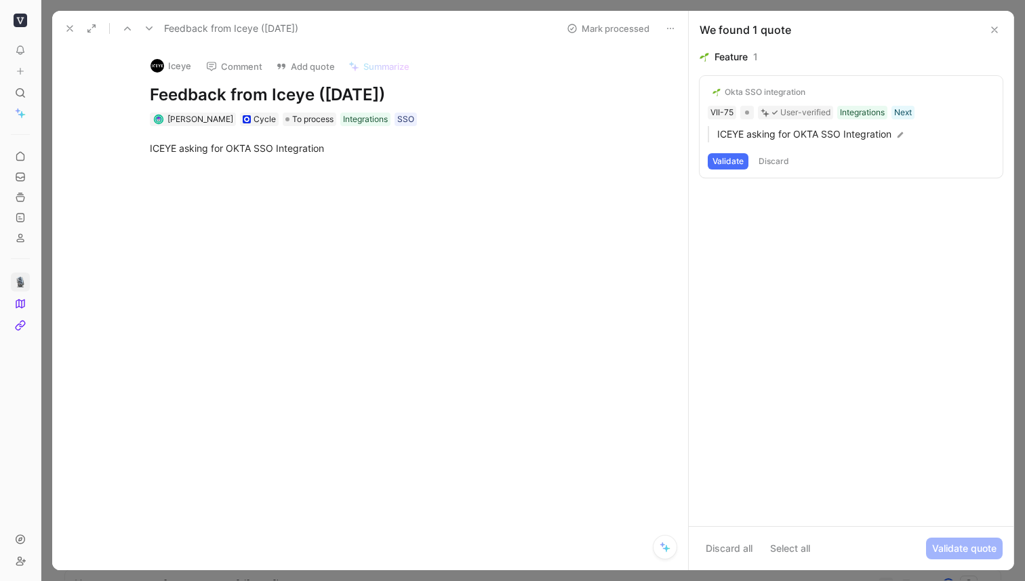
click at [727, 163] on button "Validate" at bounding box center [728, 161] width 41 height 16
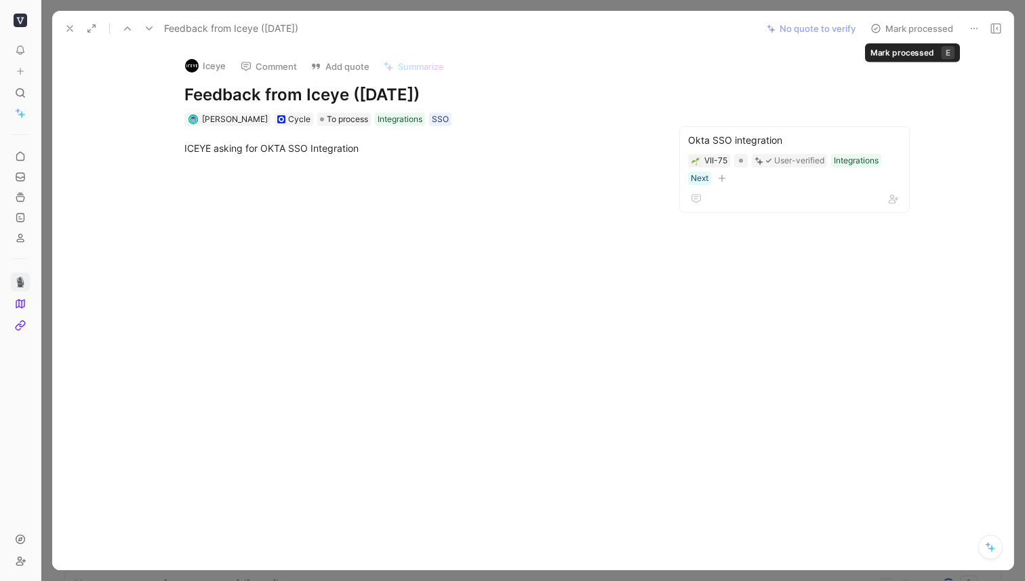
click at [906, 26] on button "Mark processed" at bounding box center [911, 28] width 95 height 19
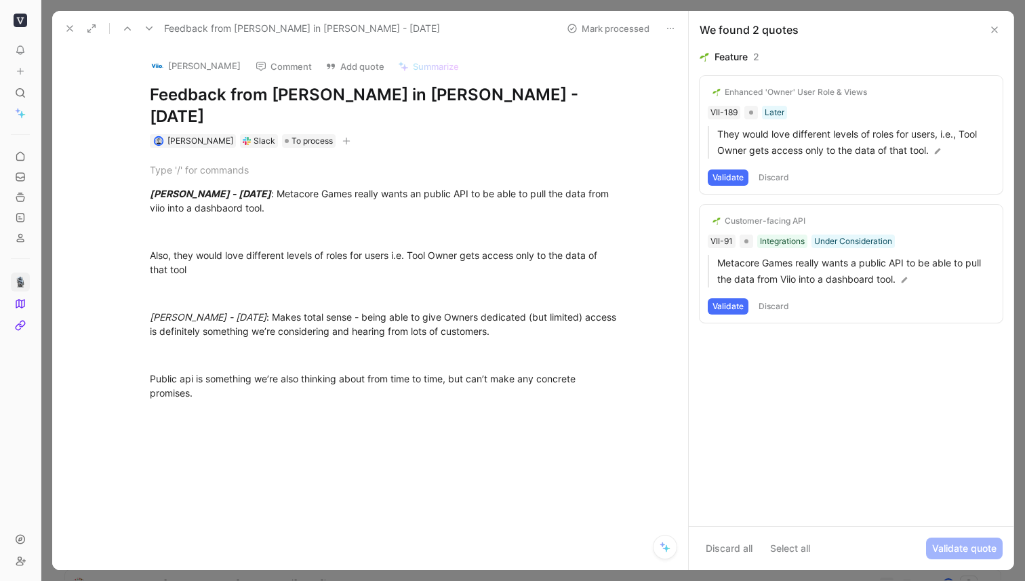
click at [199, 68] on button "[PERSON_NAME]" at bounding box center [195, 66] width 102 height 20
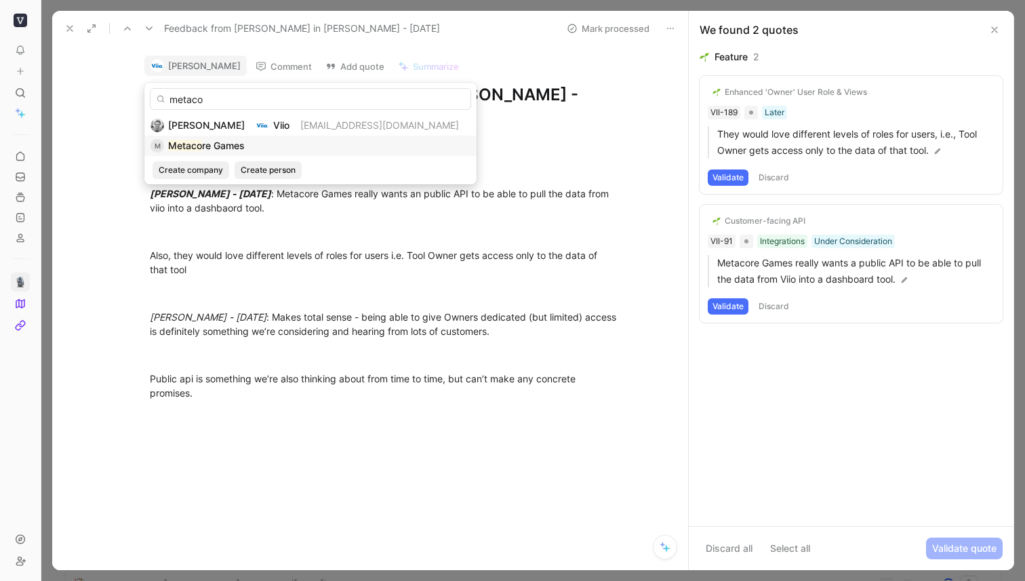
type input "metaco"
click at [202, 141] on span "re Games" at bounding box center [223, 146] width 43 height 12
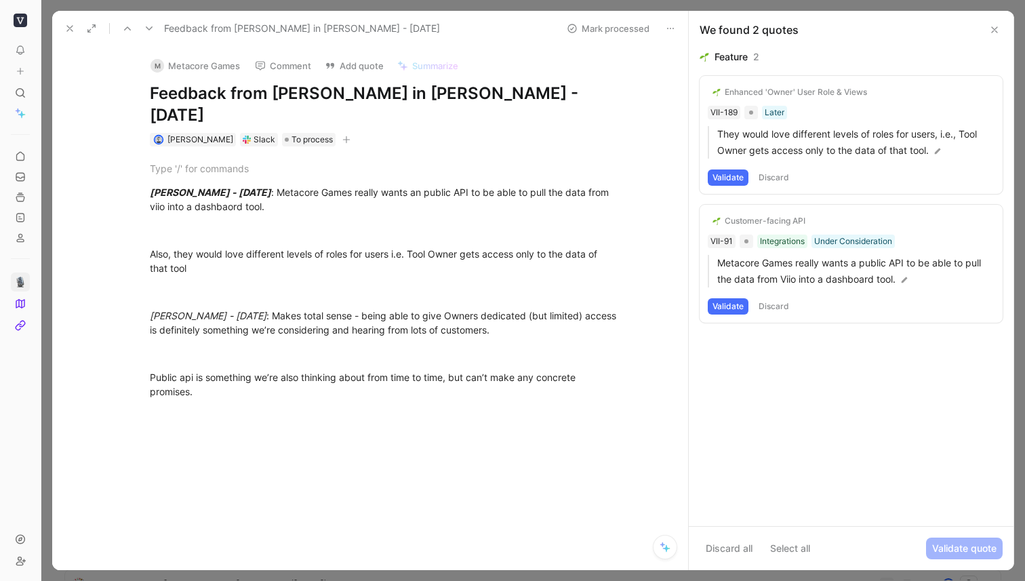
click at [731, 180] on button "Validate" at bounding box center [728, 177] width 41 height 16
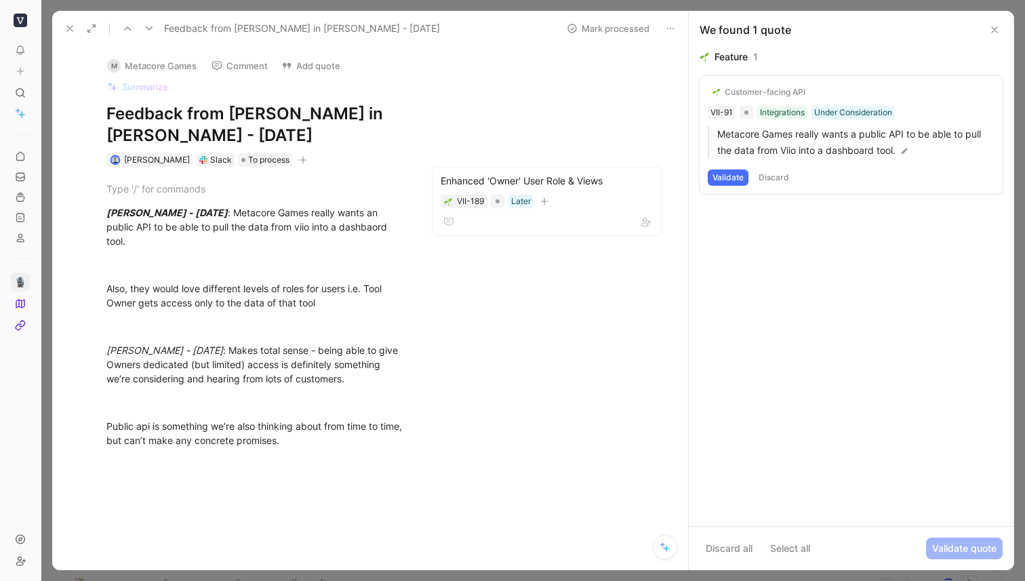
click at [720, 178] on button "Validate" at bounding box center [728, 177] width 41 height 16
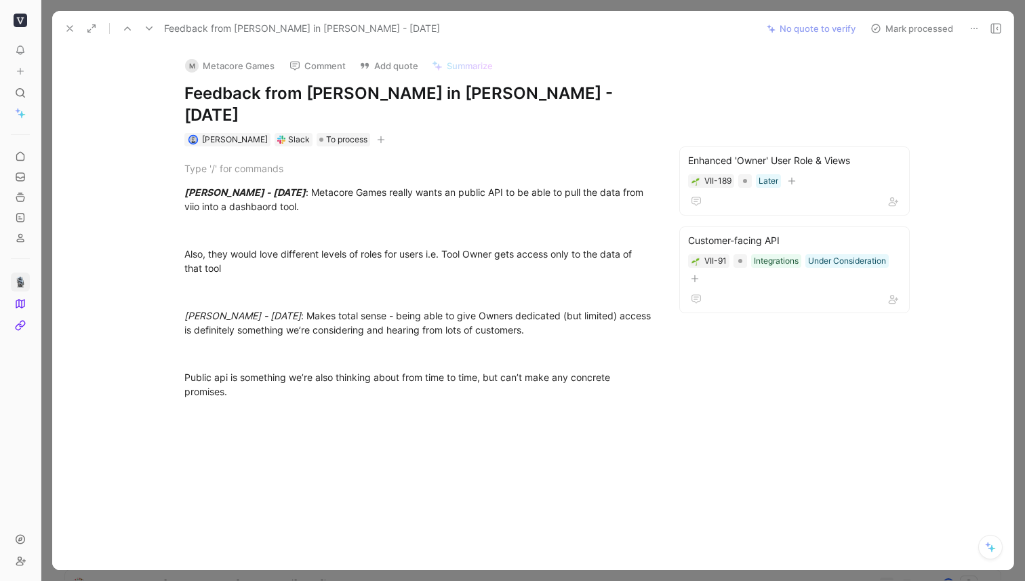
click at [922, 31] on button "Mark processed" at bounding box center [911, 28] width 95 height 19
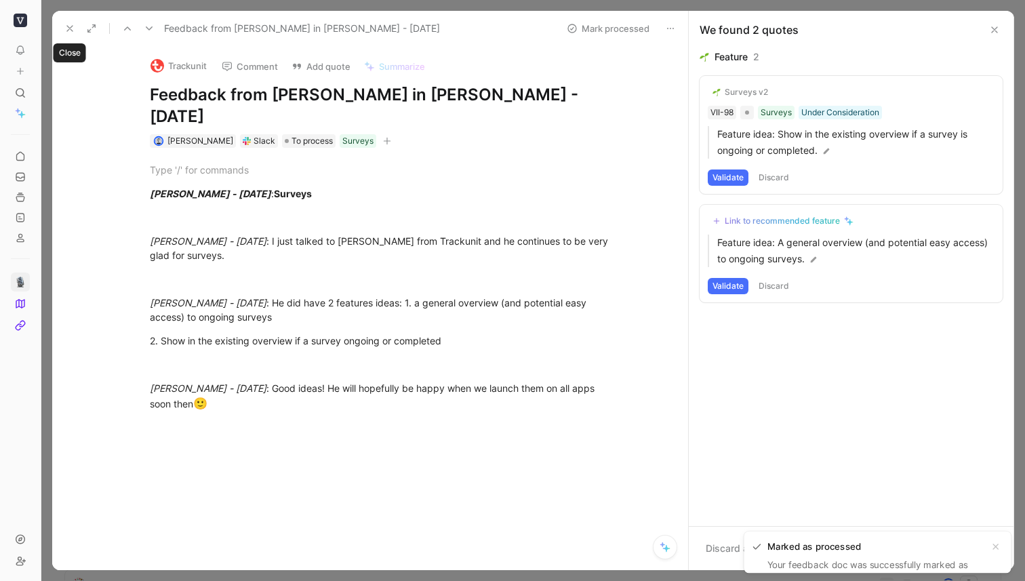
click at [70, 30] on icon at bounding box center [69, 28] width 11 height 11
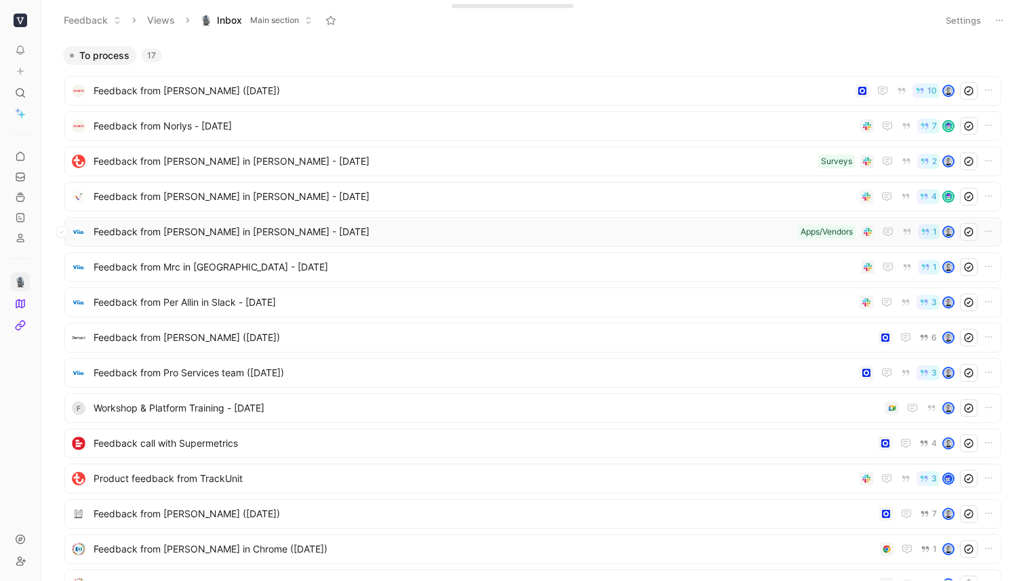
click at [409, 237] on span "Feedback from [PERSON_NAME] in [PERSON_NAME] - [DATE]" at bounding box center [443, 232] width 699 height 16
